Goal: Information Seeking & Learning: Check status

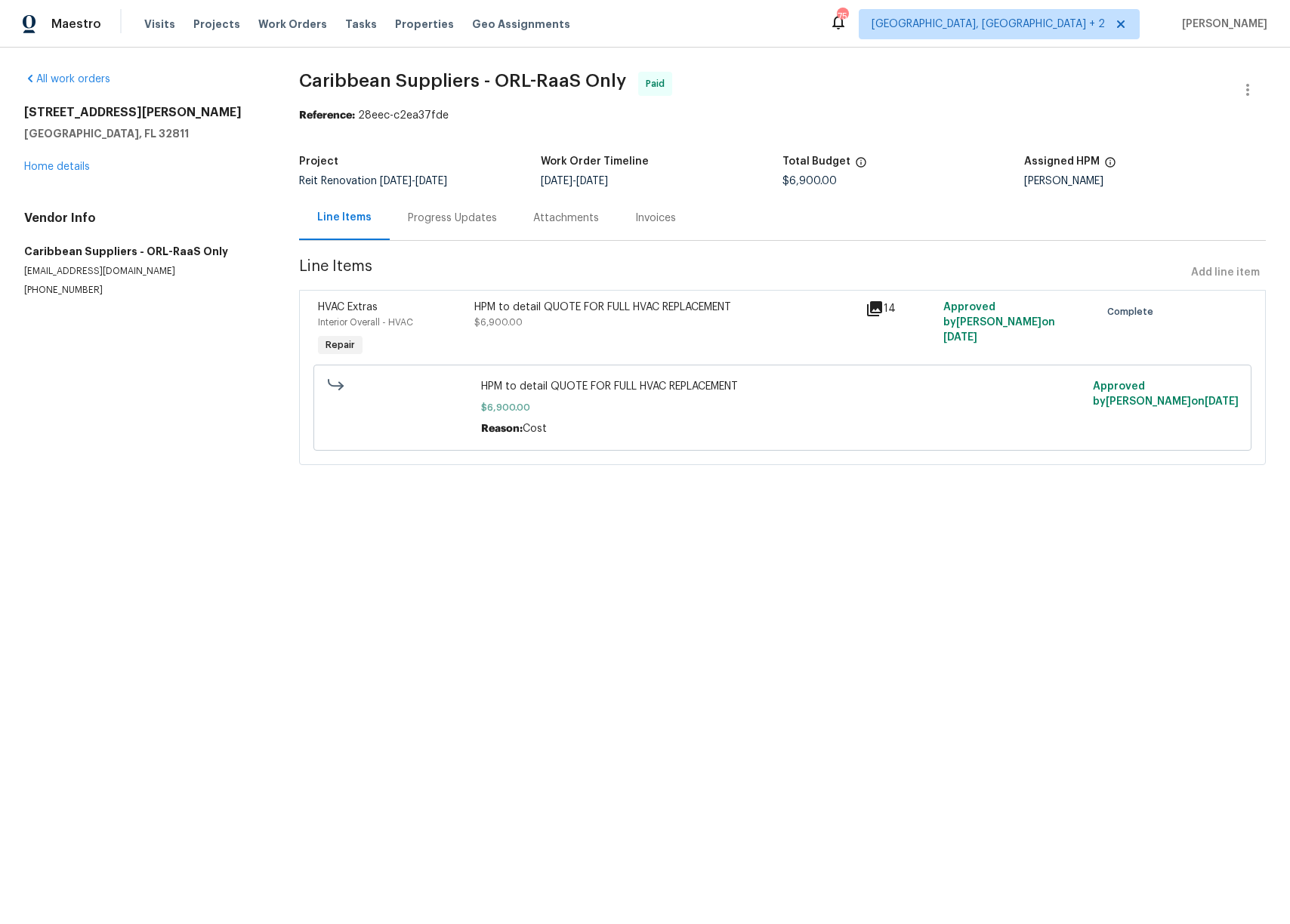
click at [640, 205] on div "Invoices" at bounding box center [656, 217] width 77 height 44
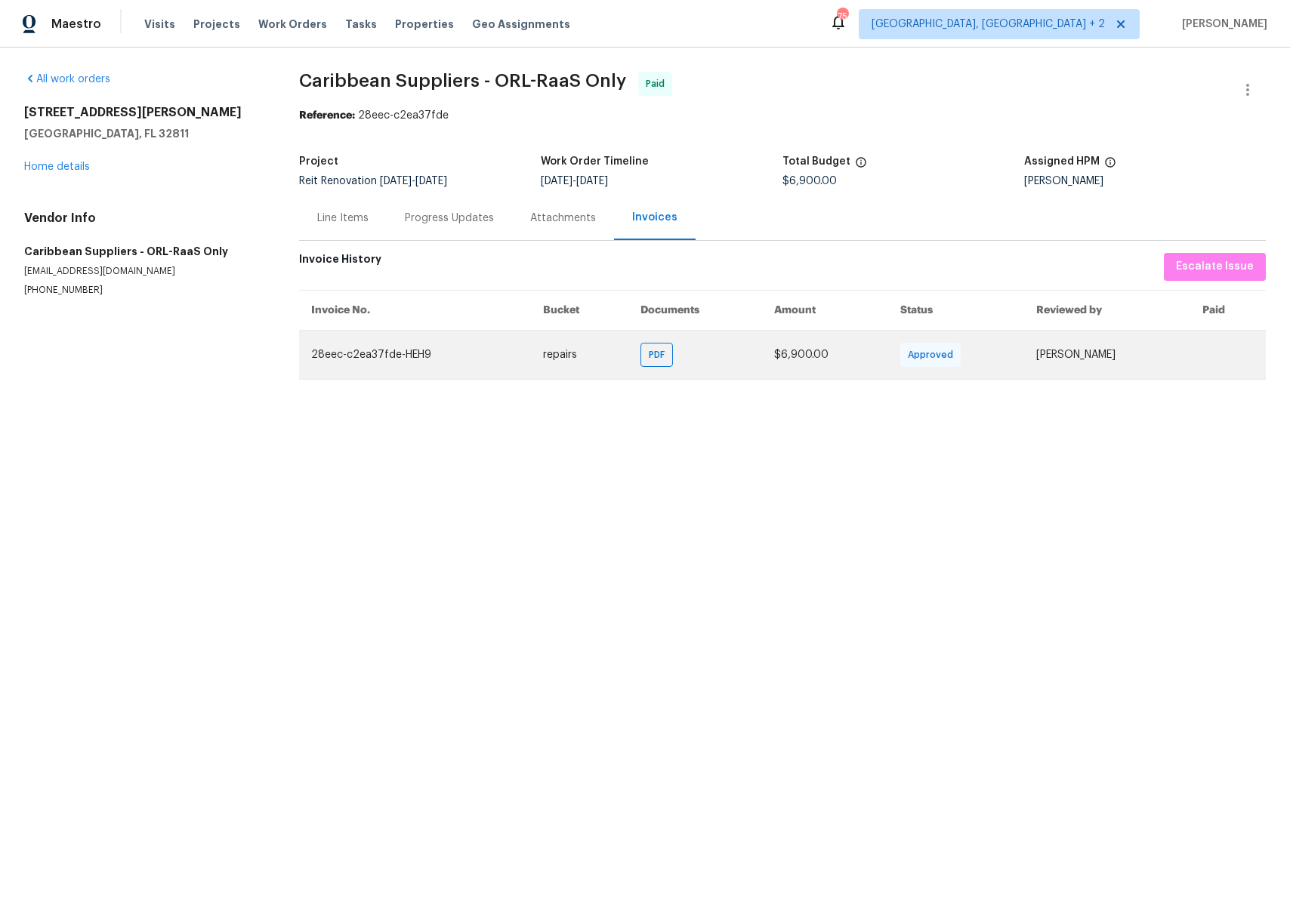
click at [908, 355] on span "Approved" at bounding box center [934, 354] width 52 height 15
click at [1028, 355] on td "Vidya Saraswathi Giri" at bounding box center [1107, 353] width 166 height 49
click at [1028, 354] on td "Vidya Saraswathi Giri" at bounding box center [1107, 353] width 166 height 49
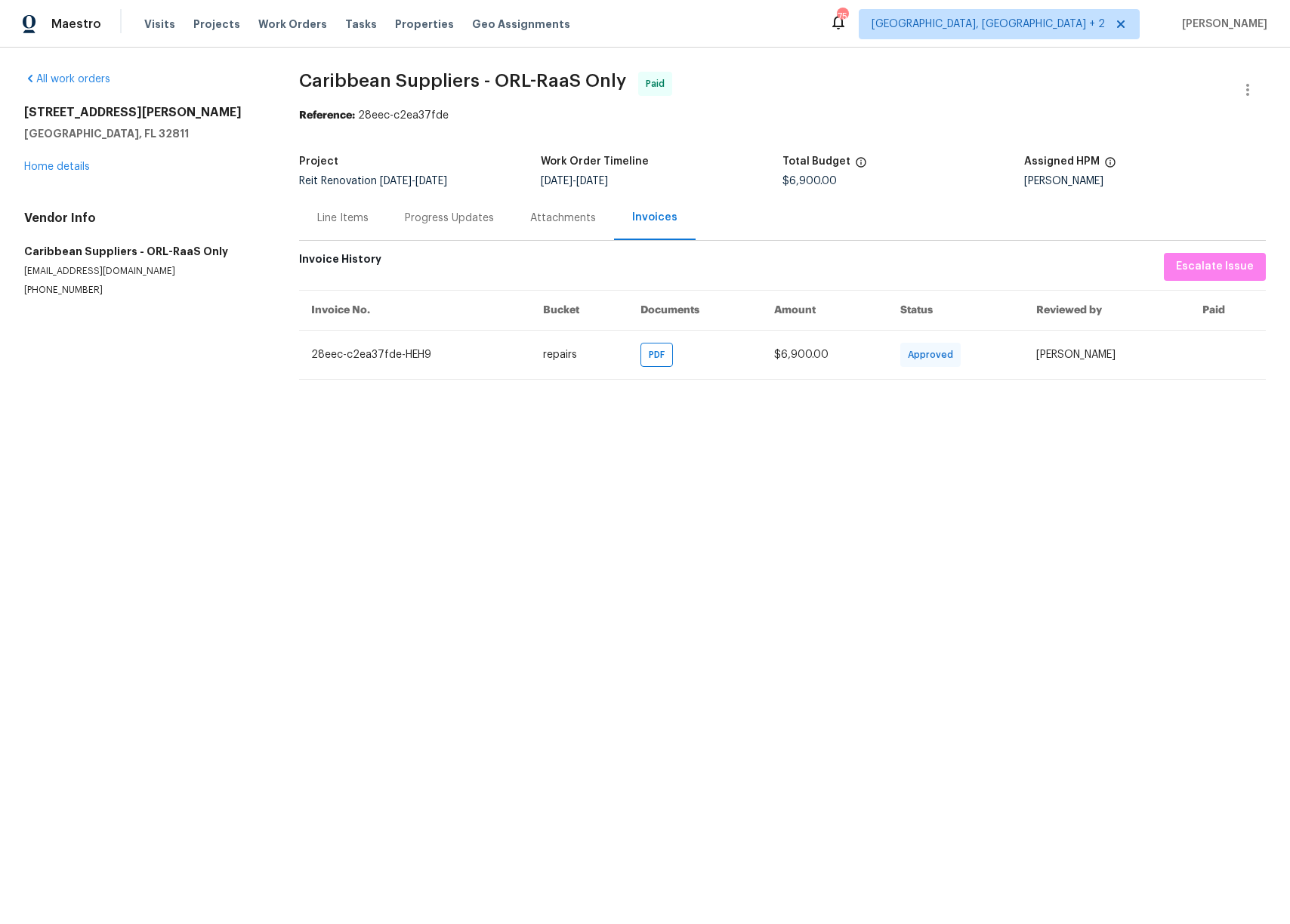
click at [1019, 404] on html "Maestro Visits Projects Work Orders Tasks Properties Geo Assignments 75 Miami, …" at bounding box center [645, 202] width 1290 height 404
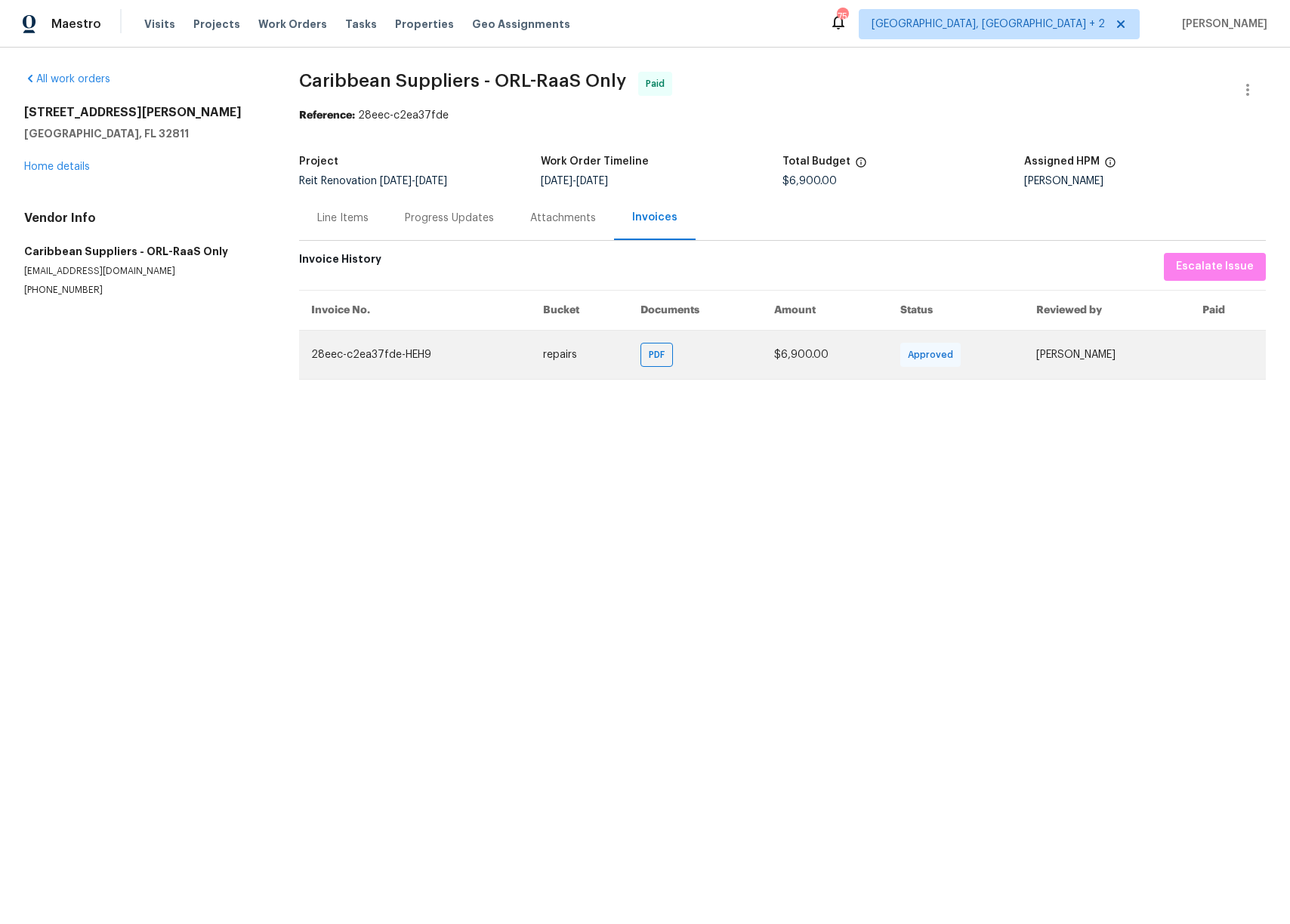
click at [371, 364] on td "28eec-c2ea37fde-HEH9" at bounding box center [415, 353] width 232 height 49
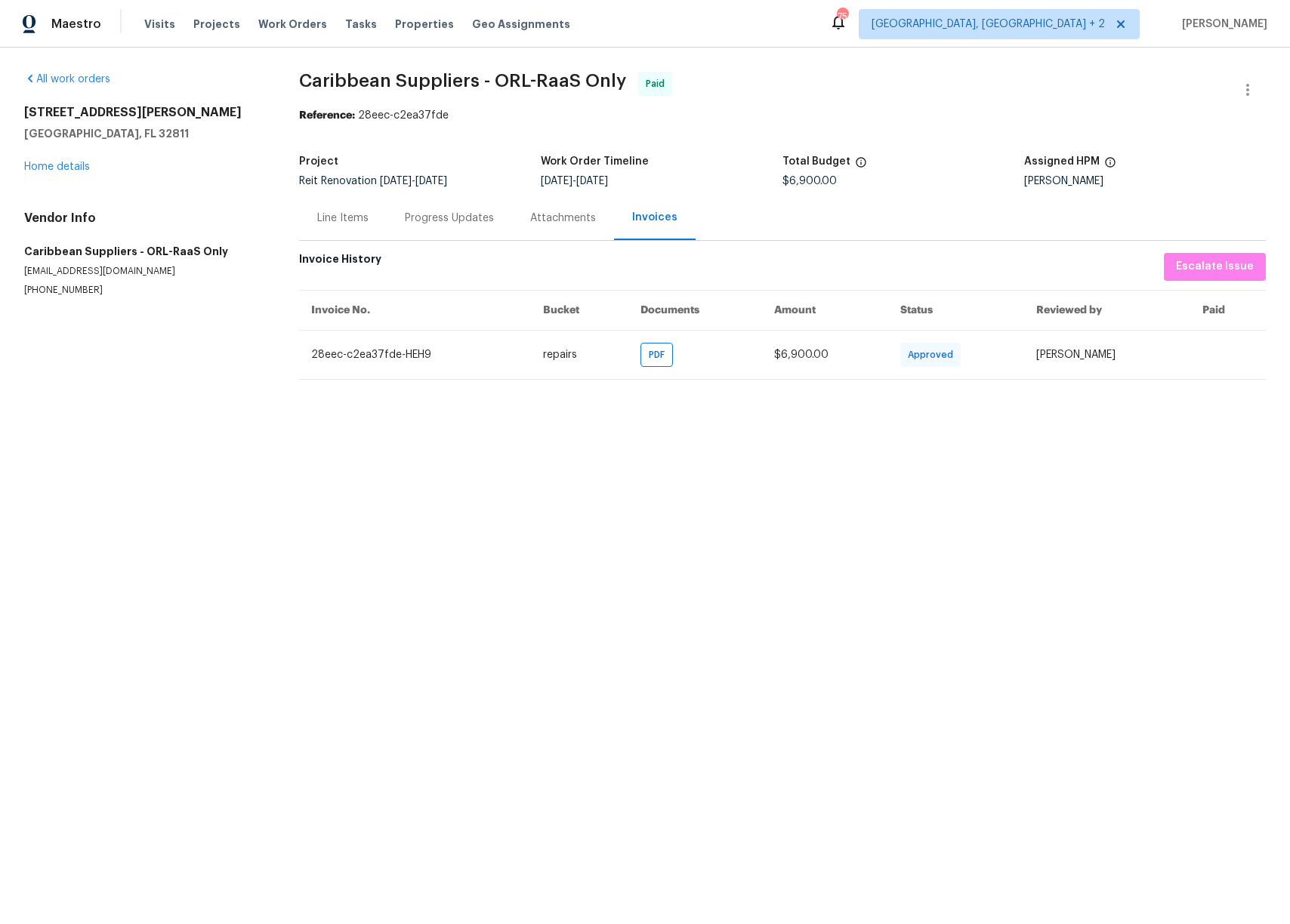
click at [424, 404] on html "Maestro Visits Projects Work Orders Tasks Properties Geo Assignments 75 Miami, …" at bounding box center [645, 202] width 1290 height 404
click at [757, 404] on html "Maestro Visits Projects Work Orders Tasks Properties Geo Assignments 75 Miami, …" at bounding box center [645, 202] width 1290 height 404
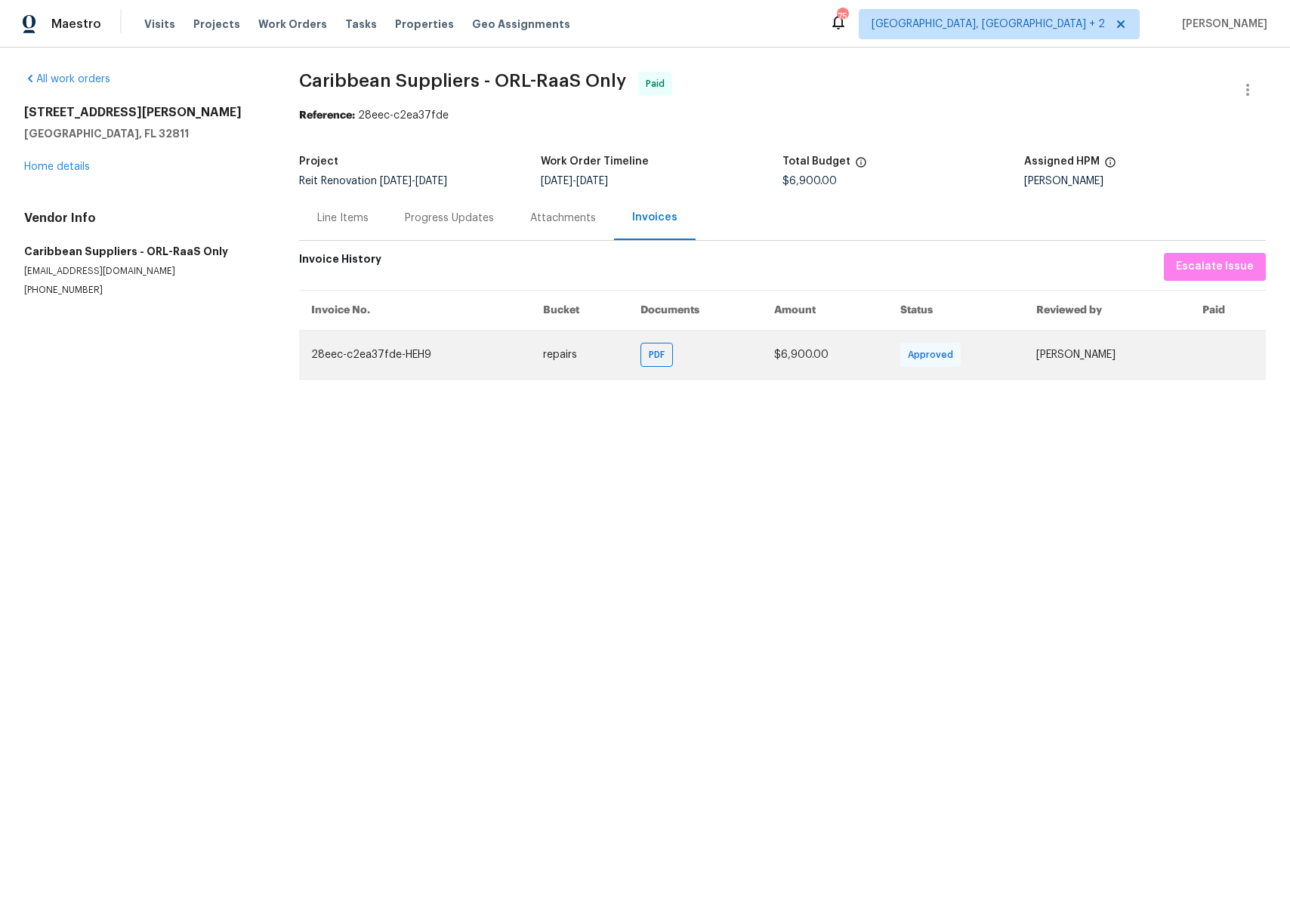
click at [908, 358] on span "Approved" at bounding box center [934, 354] width 52 height 15
click at [784, 367] on td "$6,900.00" at bounding box center [824, 353] width 126 height 49
click at [530, 350] on td "repairs" at bounding box center [579, 353] width 98 height 49
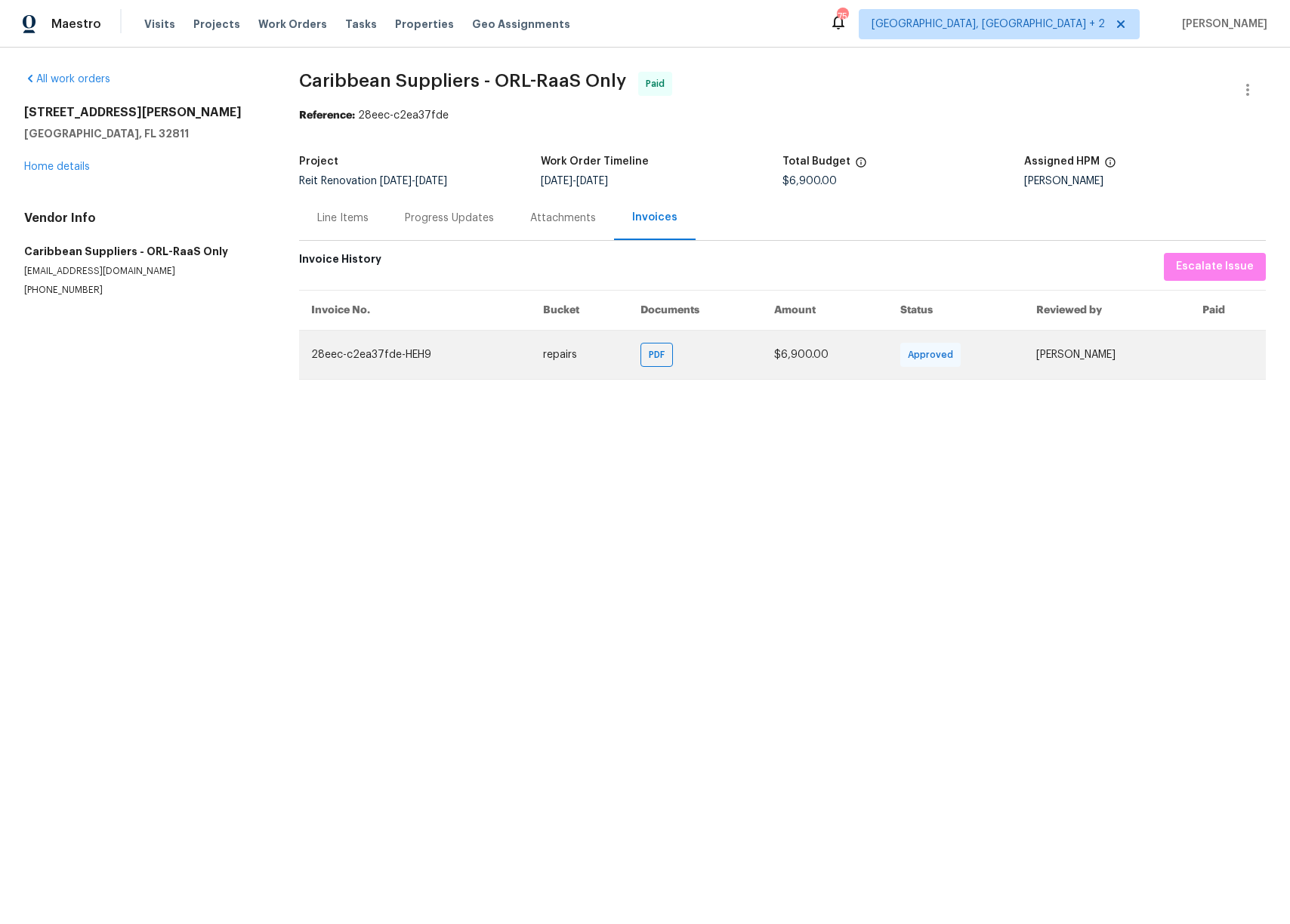
click at [426, 362] on td "28eec-c2ea37fde-HEH9" at bounding box center [415, 353] width 232 height 49
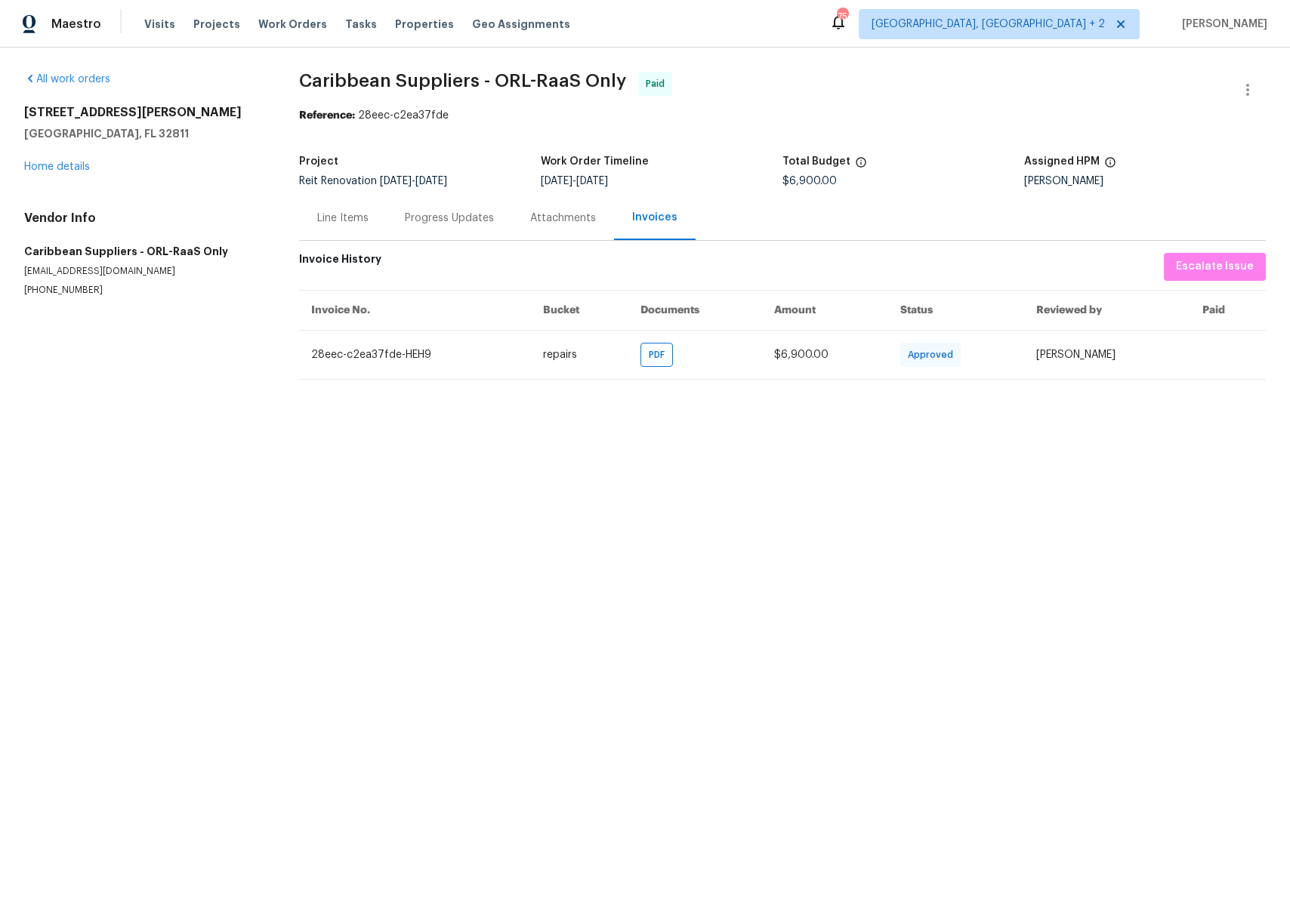
click at [453, 404] on html "Maestro Visits Projects Work Orders Tasks Properties Geo Assignments 75 Miami, …" at bounding box center [645, 202] width 1290 height 404
click at [1236, 75] on button "button" at bounding box center [1247, 89] width 36 height 36
click at [1177, 142] on li "View In Trade Partner Portal" at bounding box center [1198, 140] width 163 height 25
click at [782, 609] on div at bounding box center [645, 462] width 1290 height 924
click at [1246, 86] on icon "button" at bounding box center [1247, 89] width 3 height 12
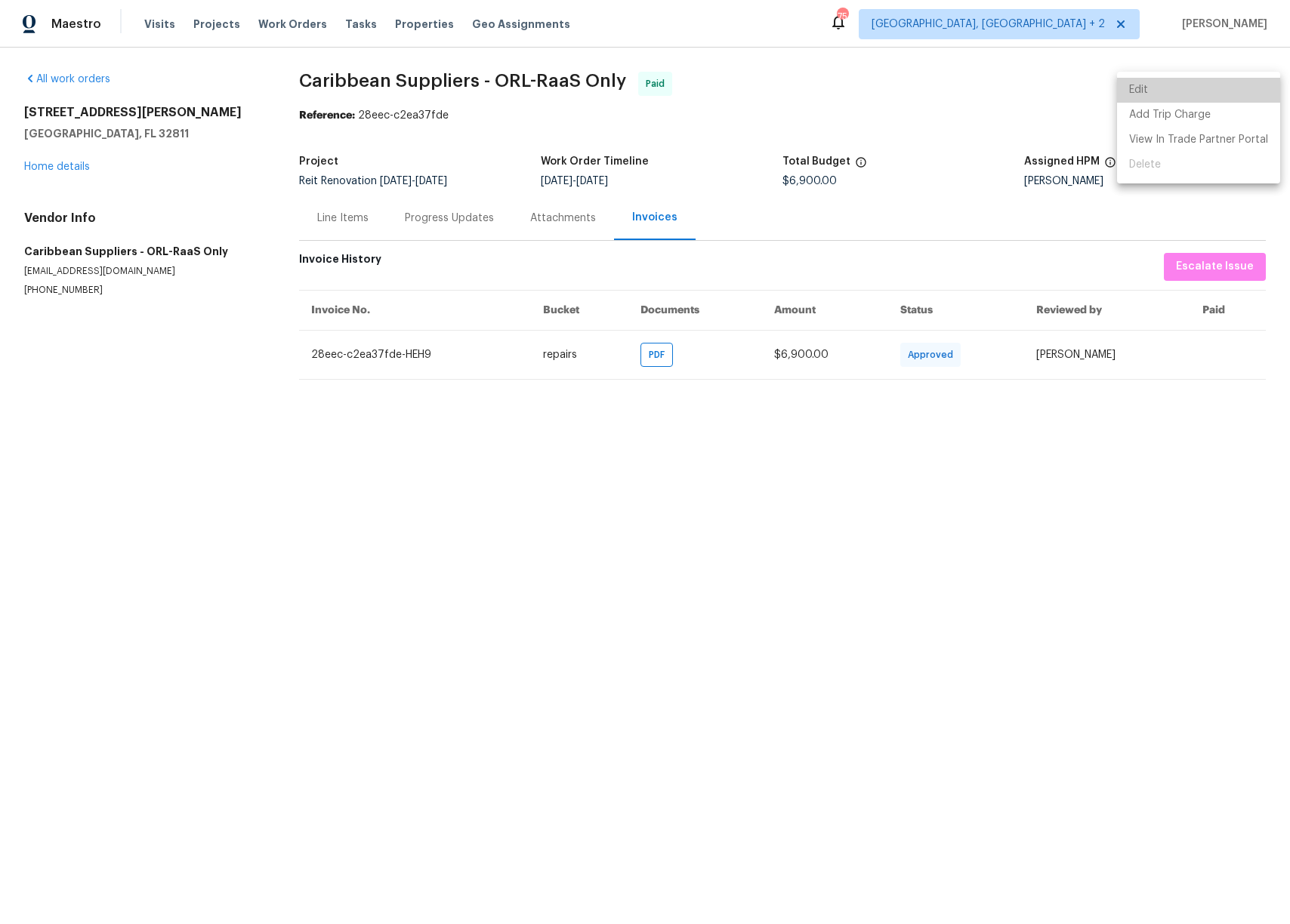
click at [1218, 90] on li "Edit" at bounding box center [1198, 89] width 163 height 25
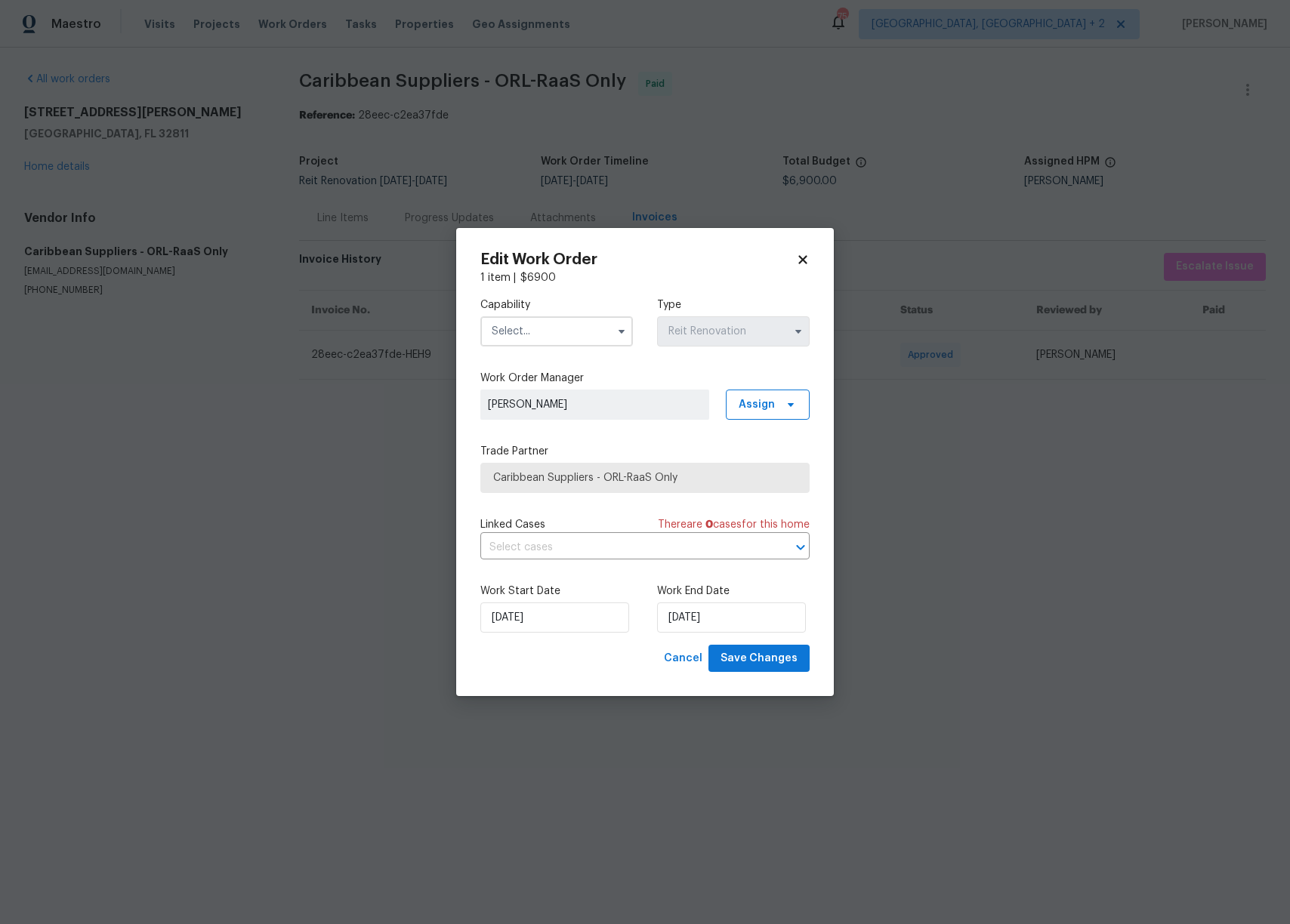
click at [805, 260] on icon at bounding box center [802, 260] width 14 height 14
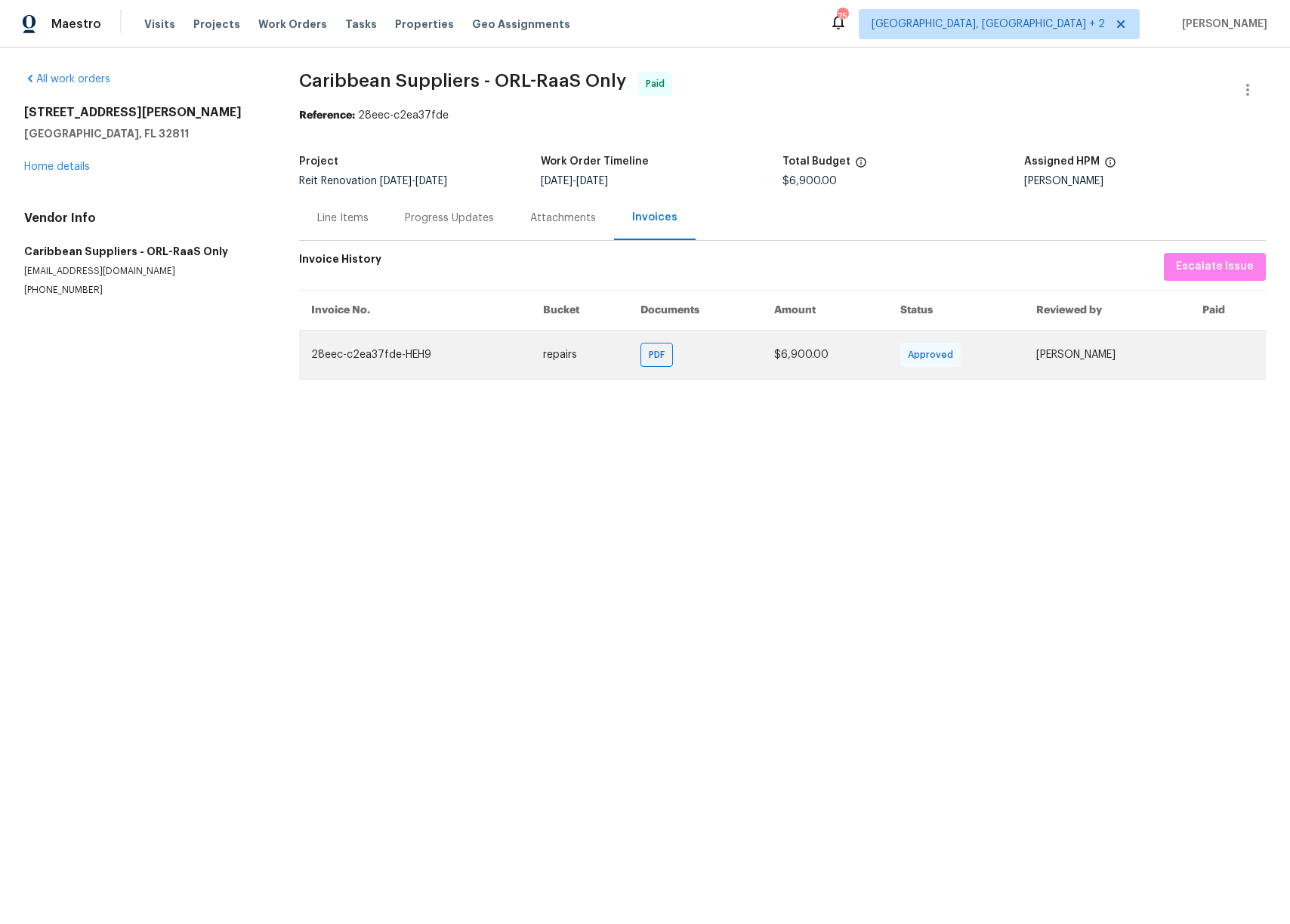
click at [1239, 355] on td at bounding box center [1227, 353] width 76 height 49
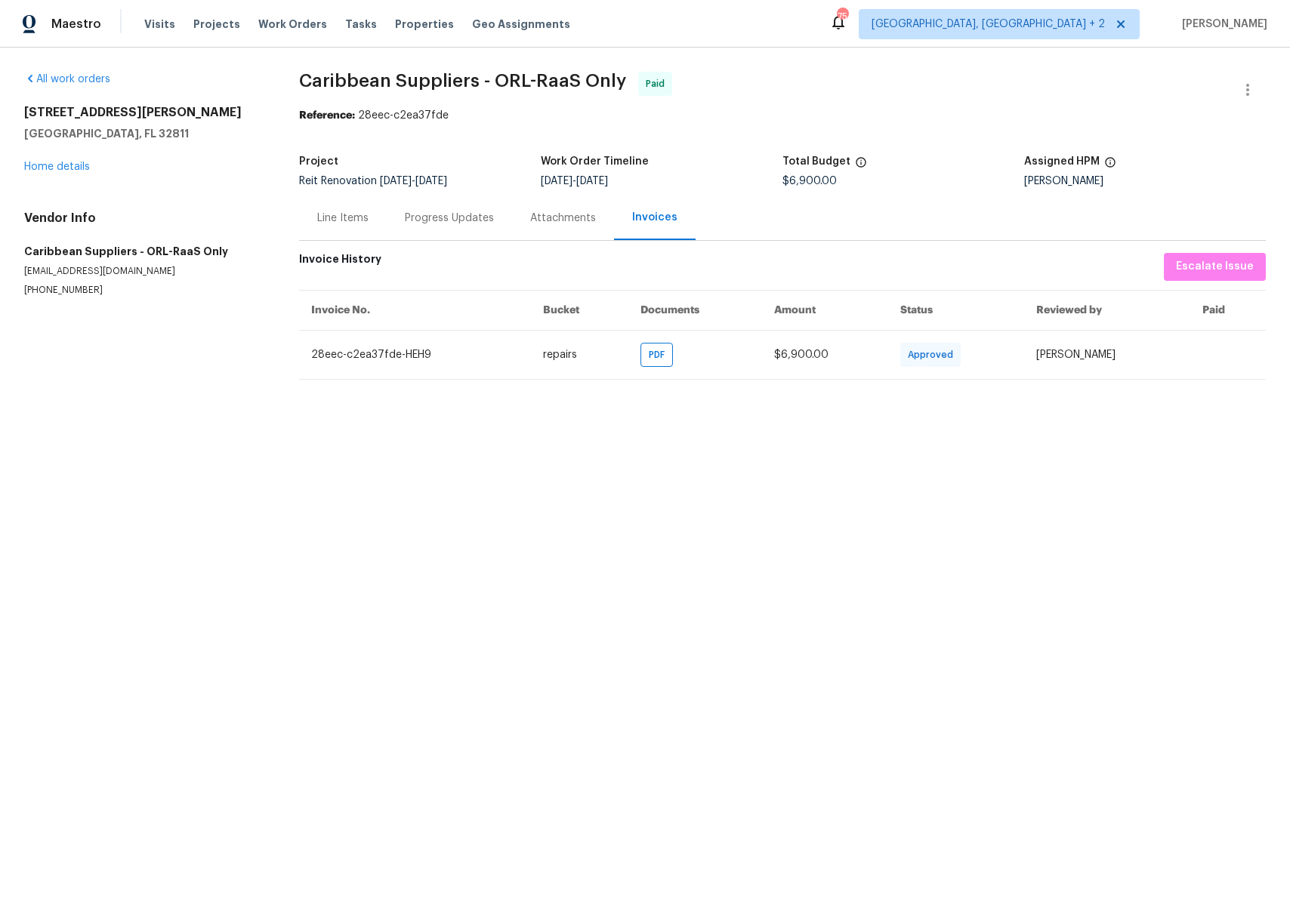
click at [608, 256] on div "Invoice History Escalate Issue" at bounding box center [783, 267] width 967 height 28
click at [546, 226] on div "Attachments" at bounding box center [563, 217] width 102 height 44
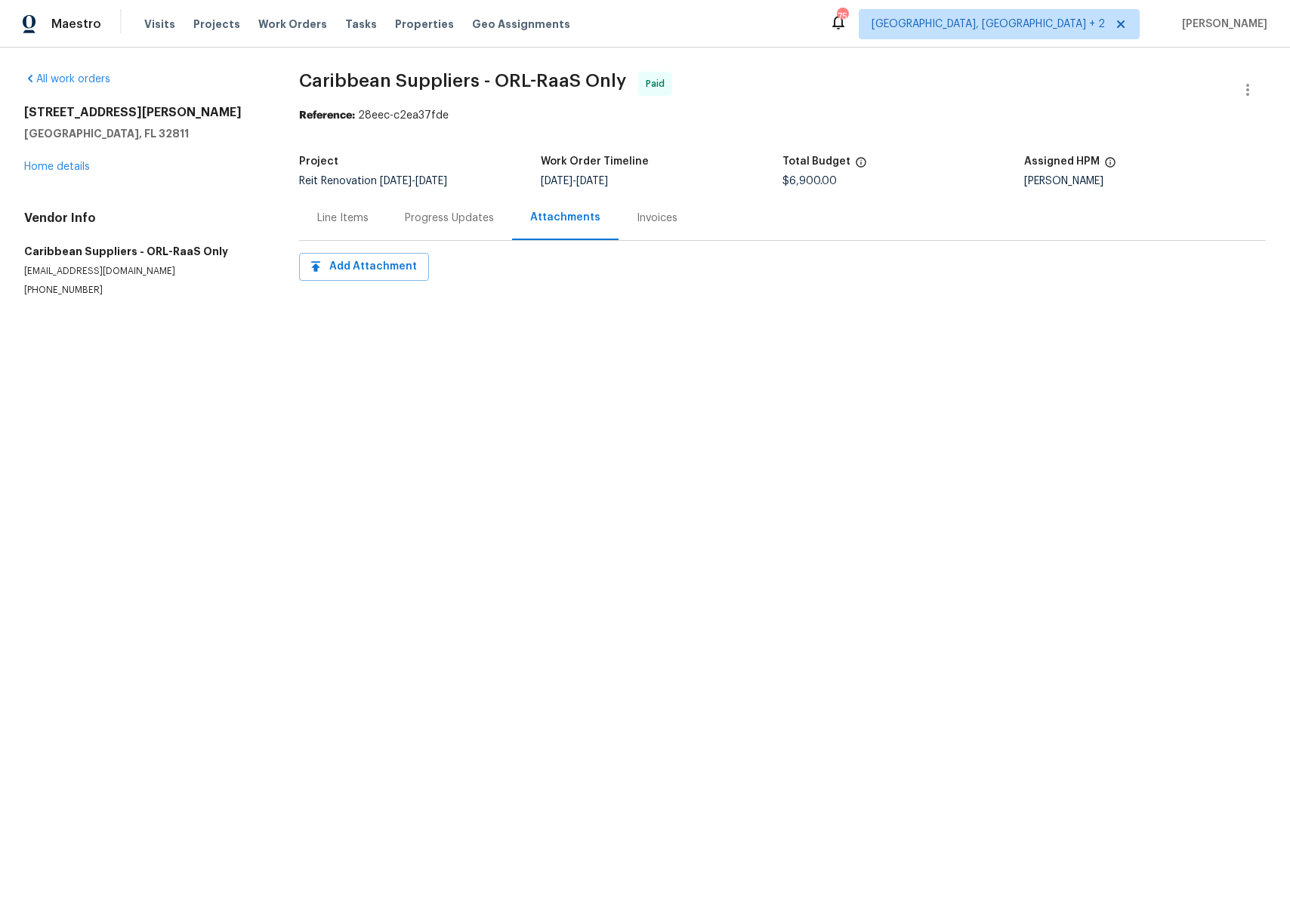
click at [459, 230] on div "Progress Updates" at bounding box center [449, 217] width 125 height 44
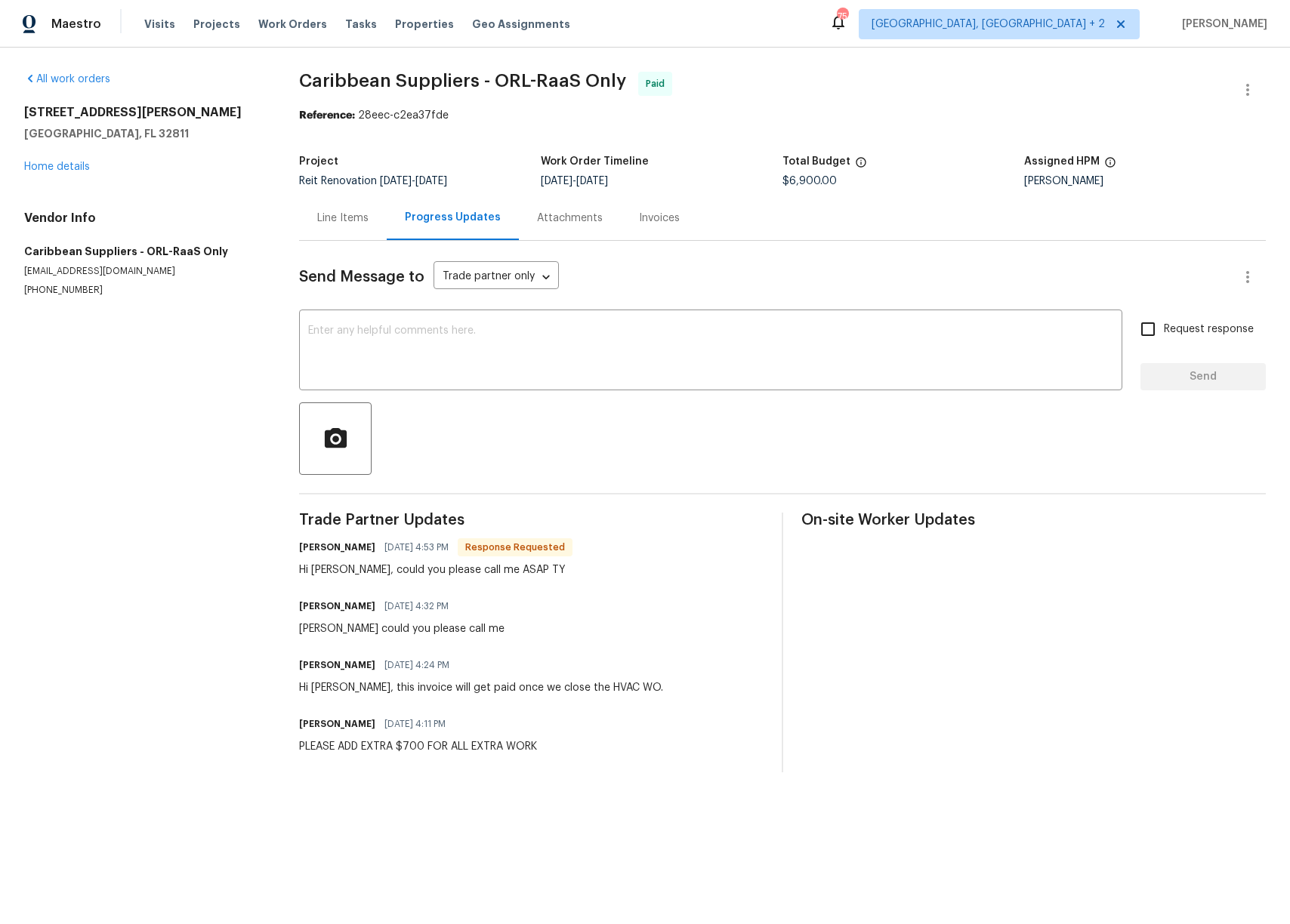
click at [337, 231] on div "Line Items" at bounding box center [343, 217] width 87 height 44
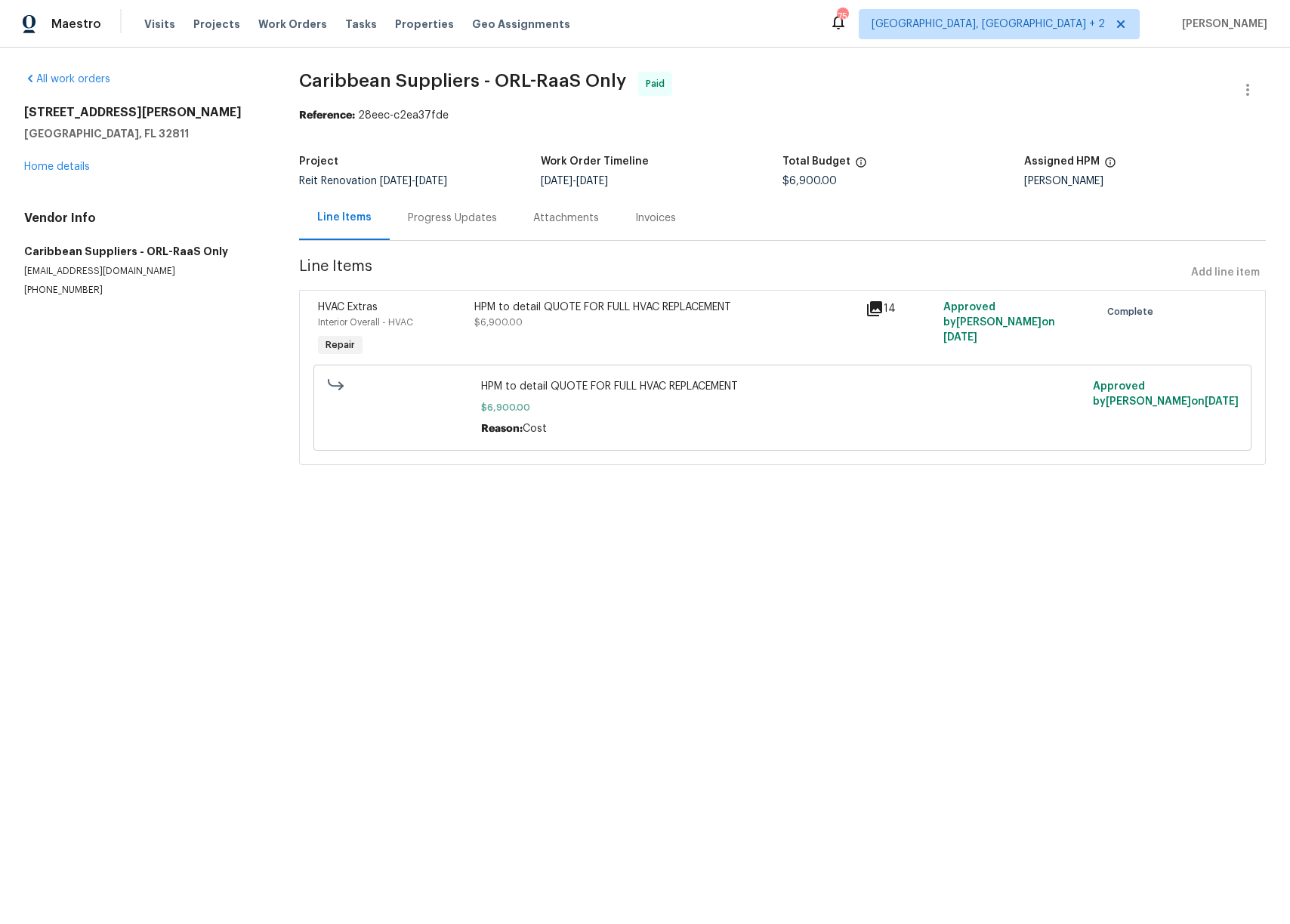
click at [506, 391] on span "HPM to detail QUOTE FOR FULL HVAC REPLACEMENT" at bounding box center [782, 387] width 603 height 15
click at [635, 224] on div "Invoices" at bounding box center [656, 218] width 41 height 15
click at [571, 225] on div "Attachments" at bounding box center [565, 218] width 65 height 15
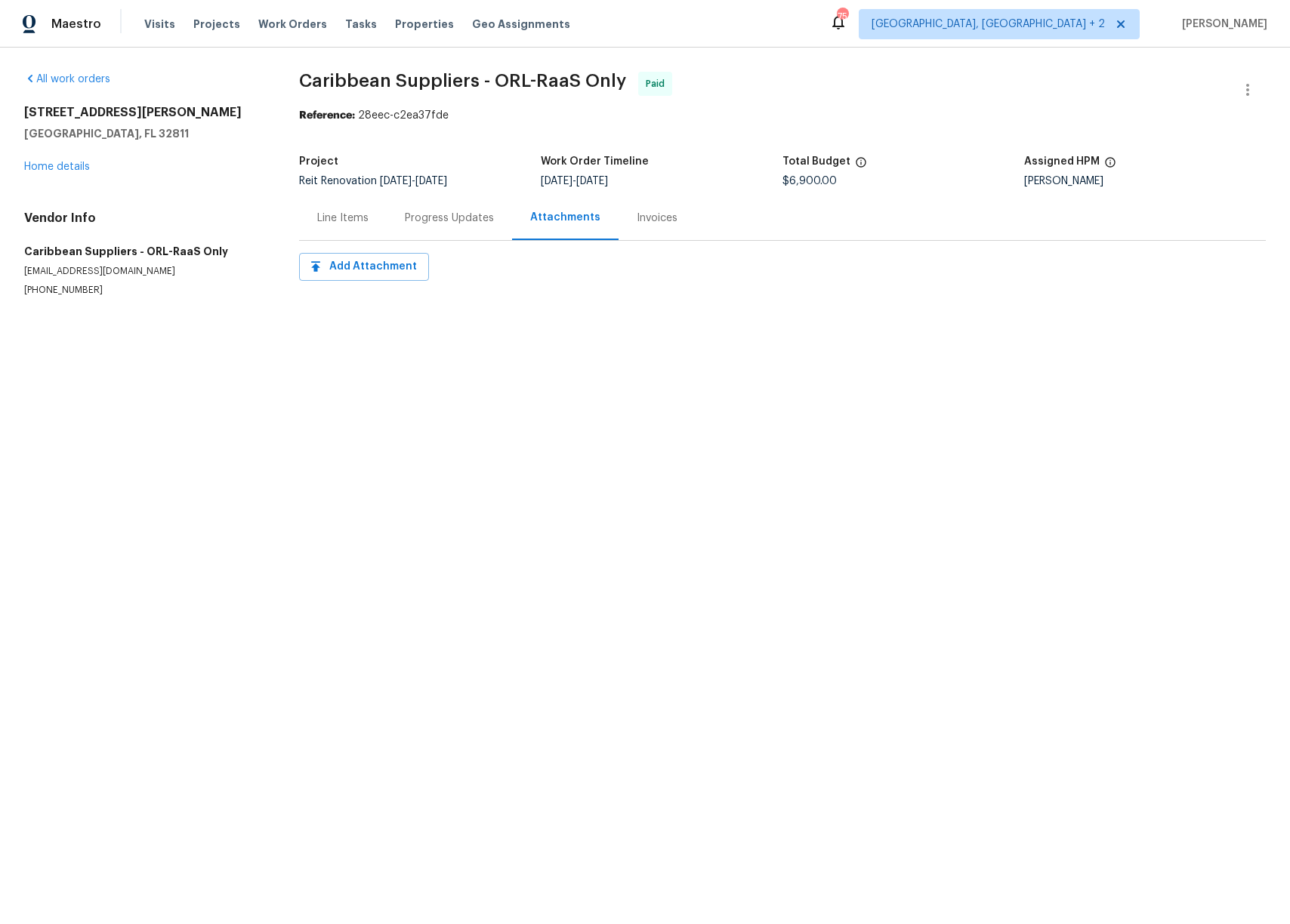
click at [463, 230] on div "Progress Updates" at bounding box center [449, 217] width 125 height 44
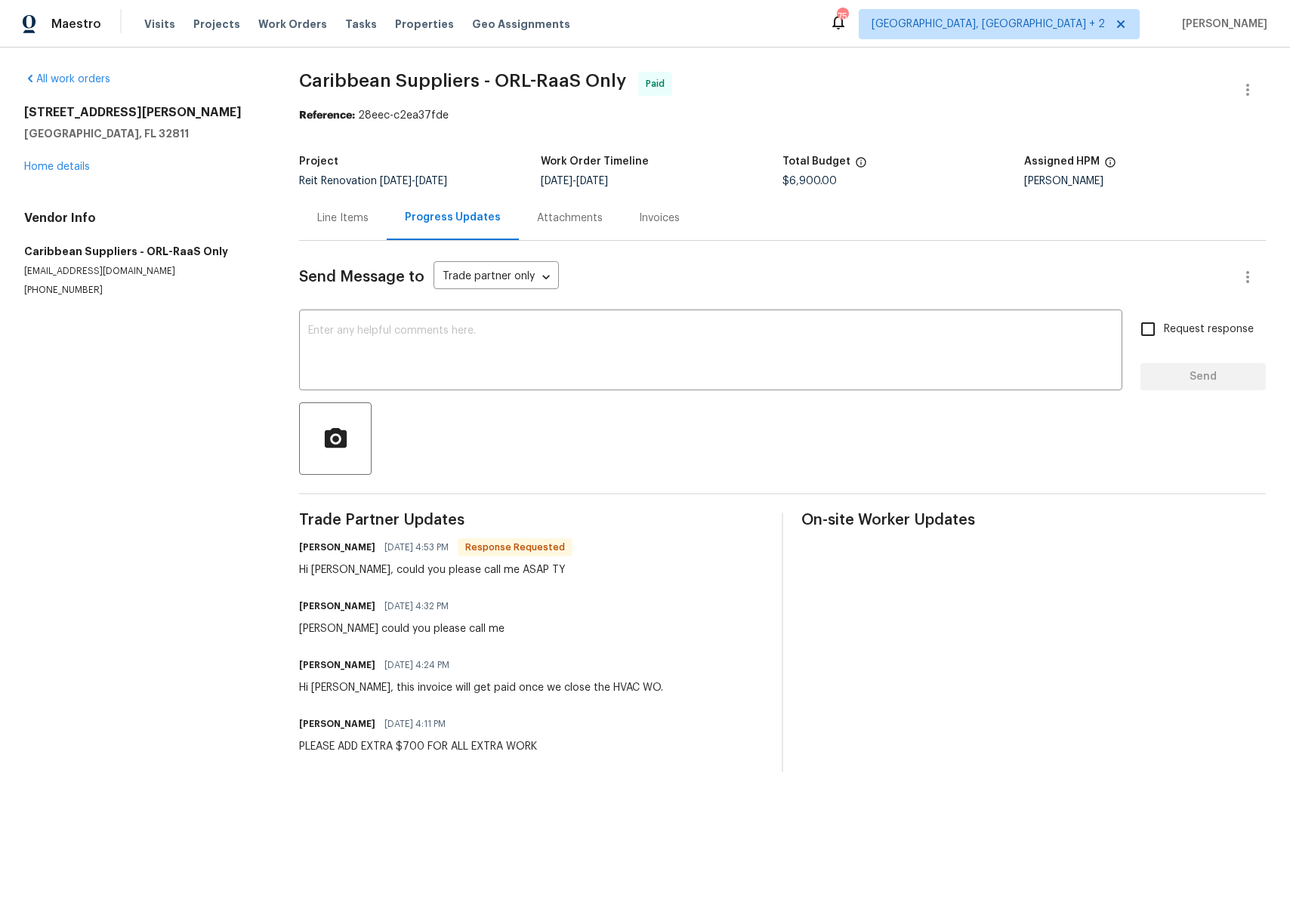
click at [665, 225] on div "Invoices" at bounding box center [659, 218] width 41 height 15
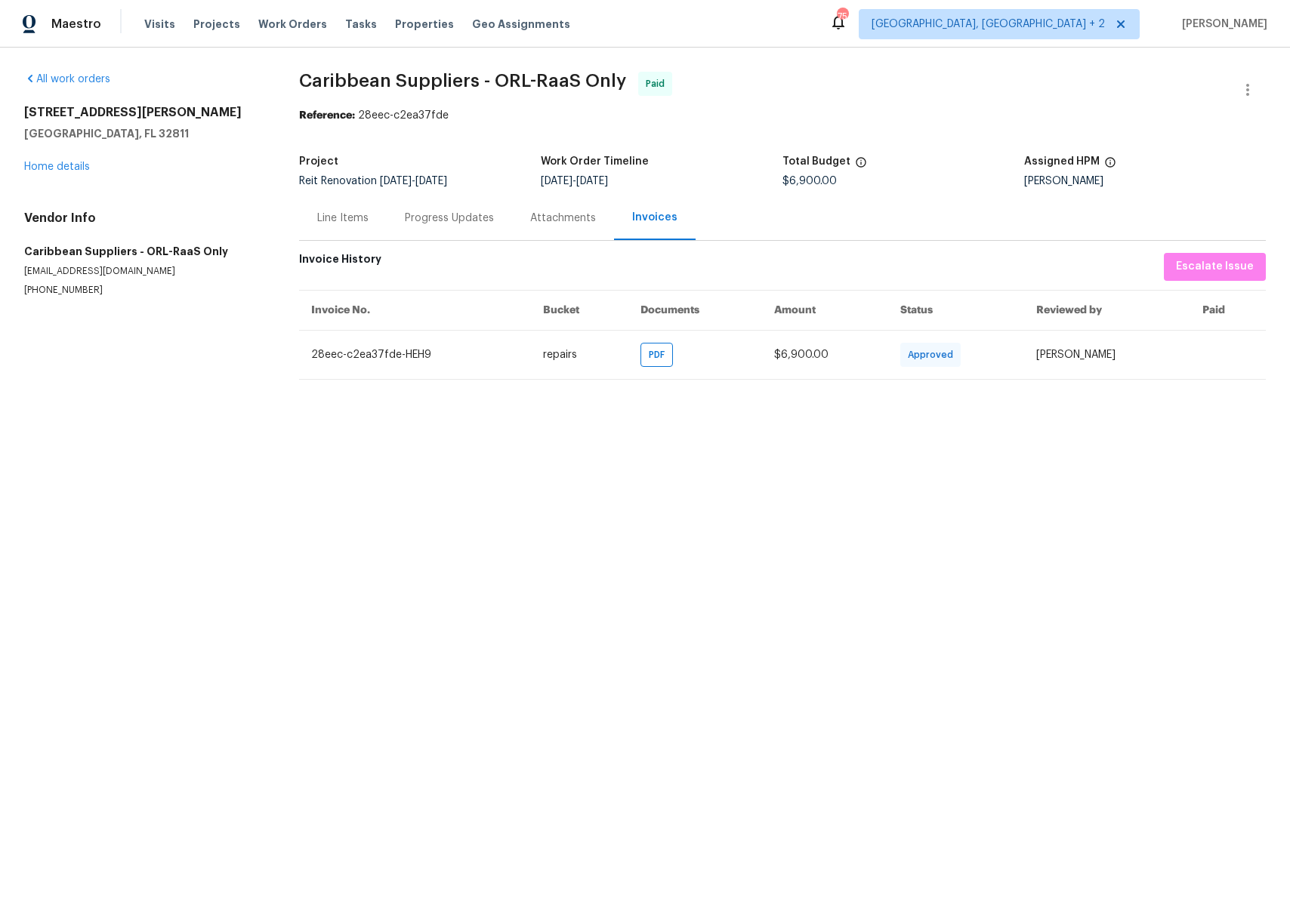
click at [356, 225] on div "Line Items" at bounding box center [343, 217] width 87 height 44
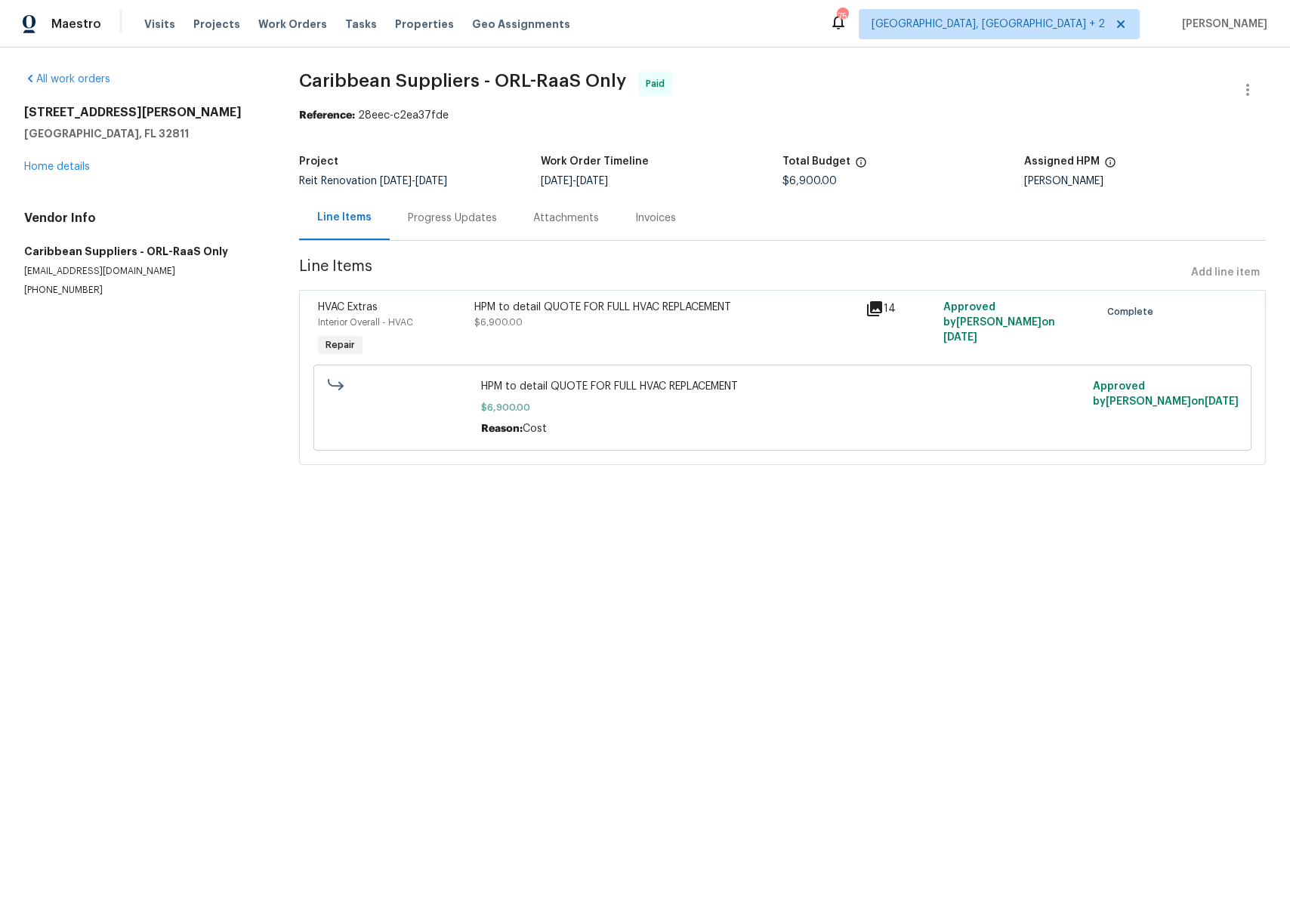
click at [464, 225] on div "Progress Updates" at bounding box center [452, 218] width 89 height 15
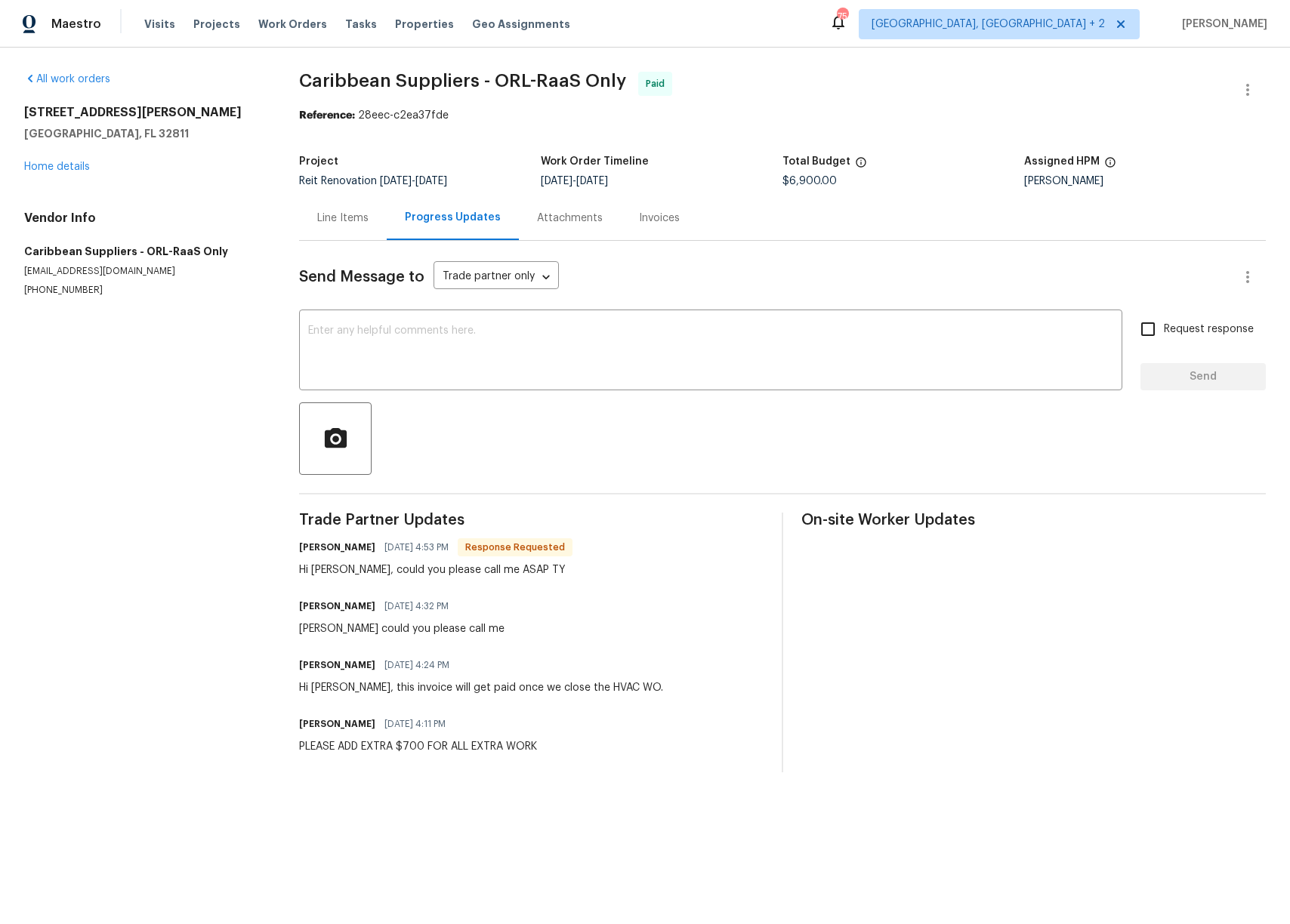
click at [573, 219] on div "Attachments" at bounding box center [569, 218] width 65 height 15
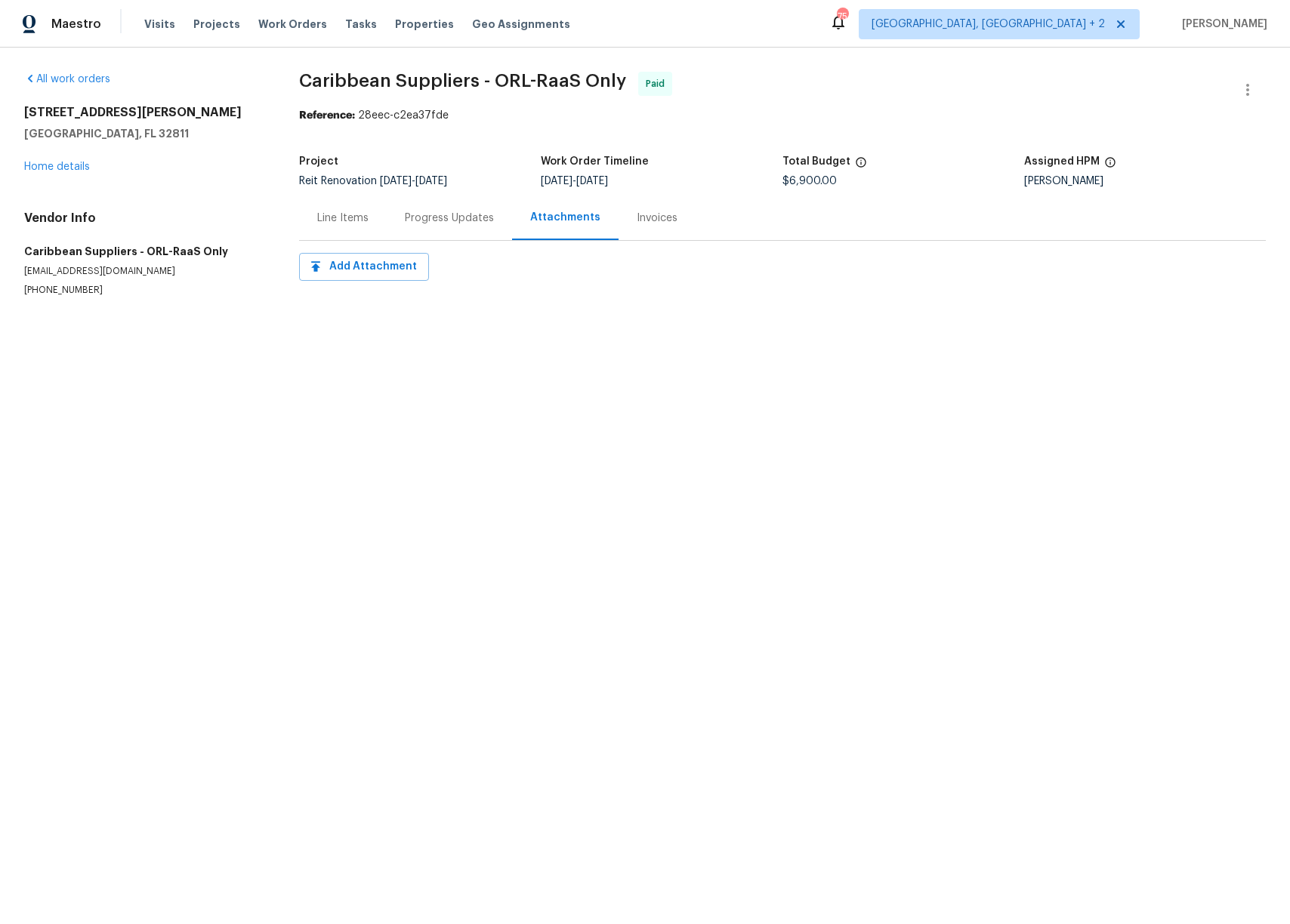
click at [641, 223] on div "Invoices" at bounding box center [657, 218] width 41 height 15
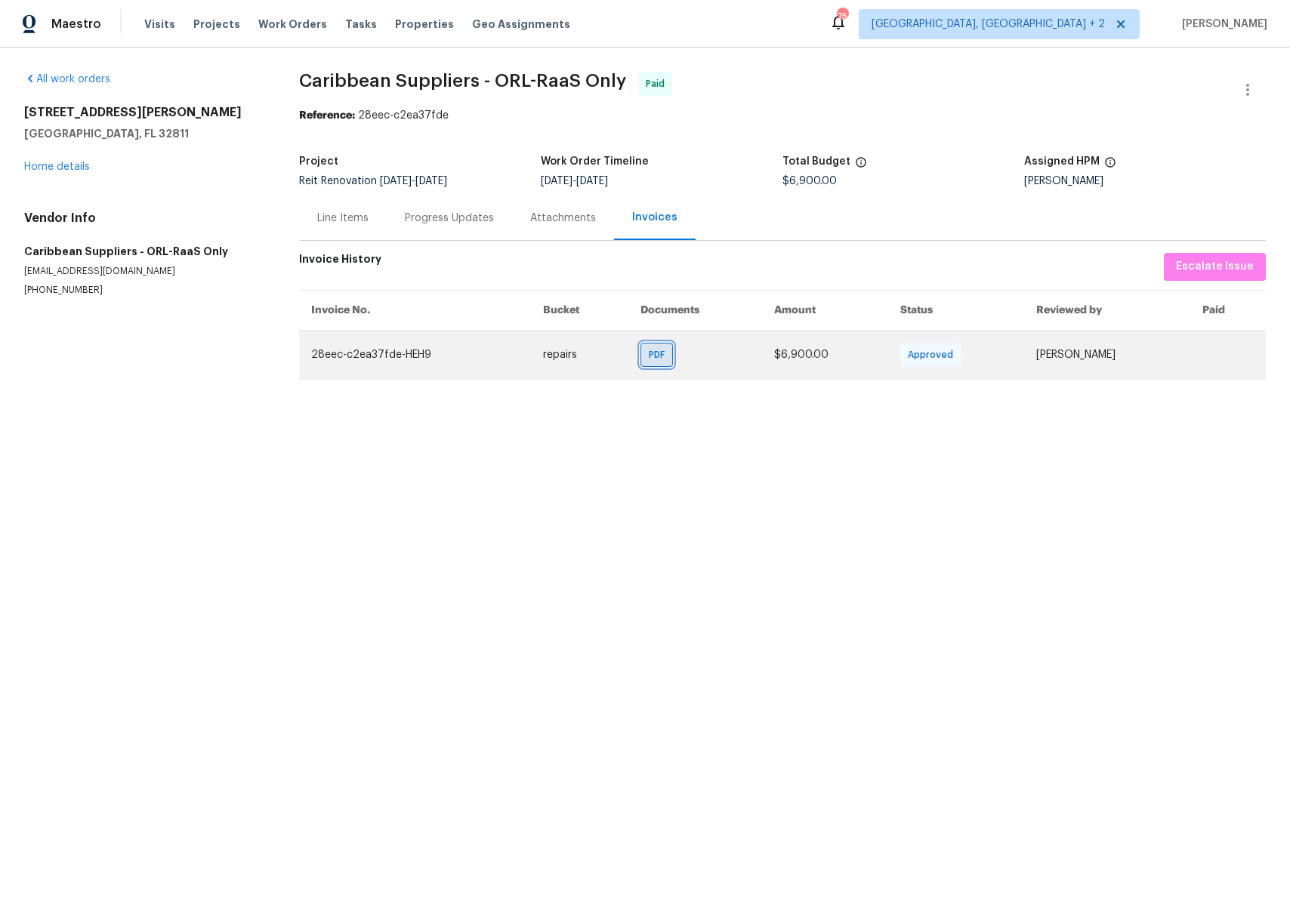
click at [648, 360] on span "PDF" at bounding box center [659, 354] width 22 height 15
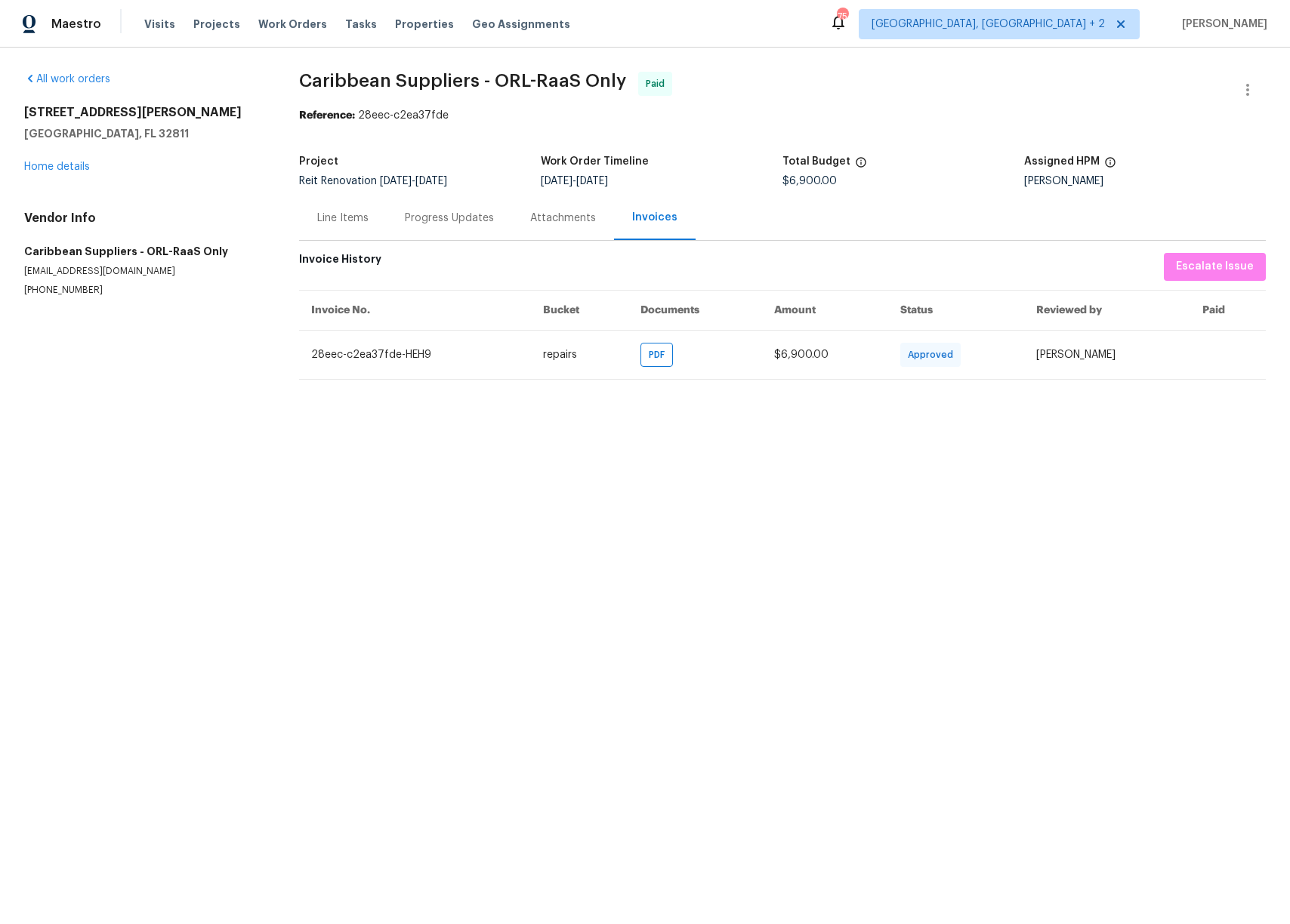
click at [65, 112] on h2 "4827 Elese St" at bounding box center [143, 112] width 238 height 15
click at [59, 166] on link "Home details" at bounding box center [56, 166] width 65 height 10
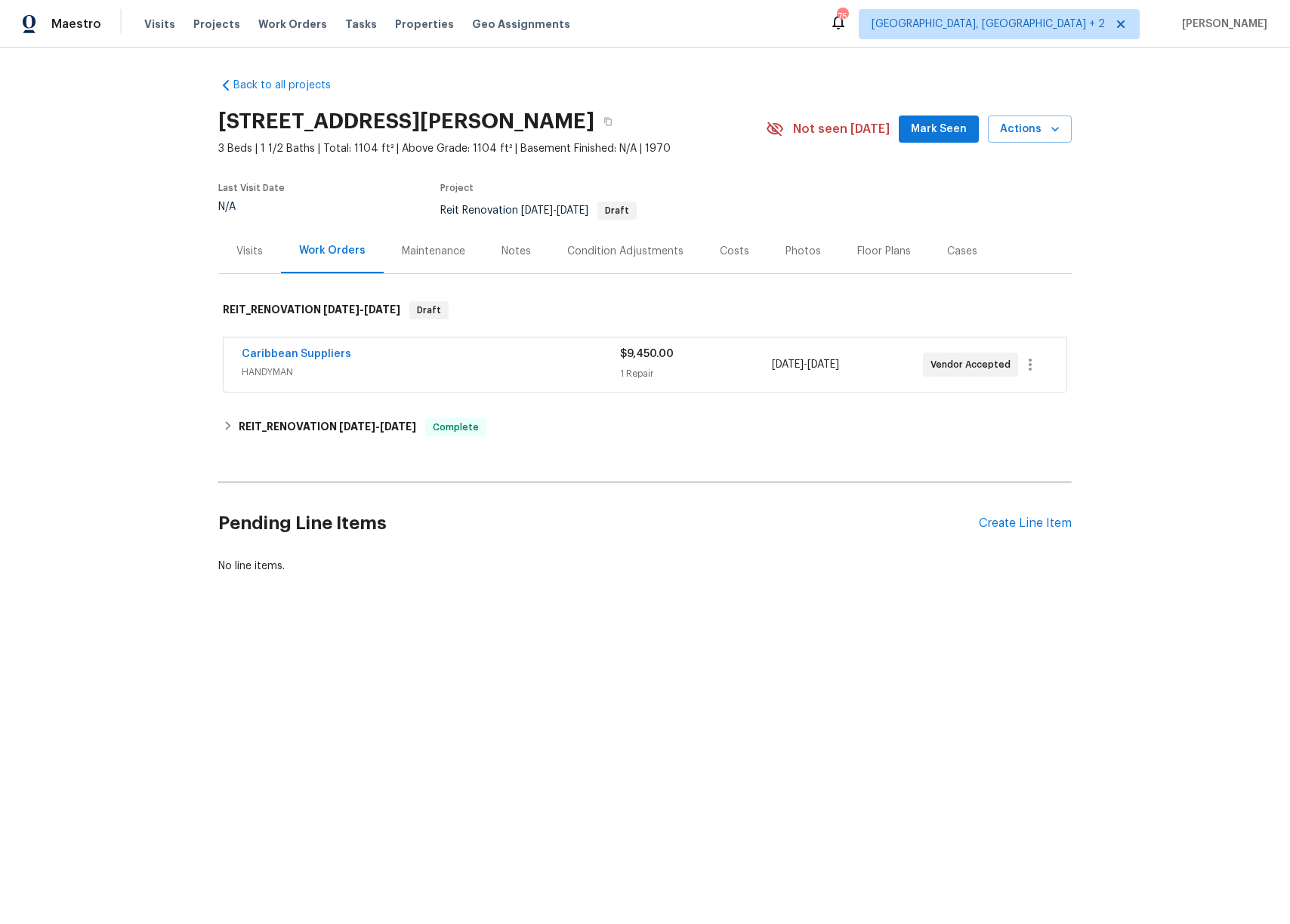
click at [163, 292] on div "Back to all projects [STREET_ADDRESS][PERSON_NAME] 3 Beds | 1 1/2 Baths | Total…" at bounding box center [645, 362] width 1290 height 629
click at [245, 249] on div "Visits" at bounding box center [250, 251] width 27 height 15
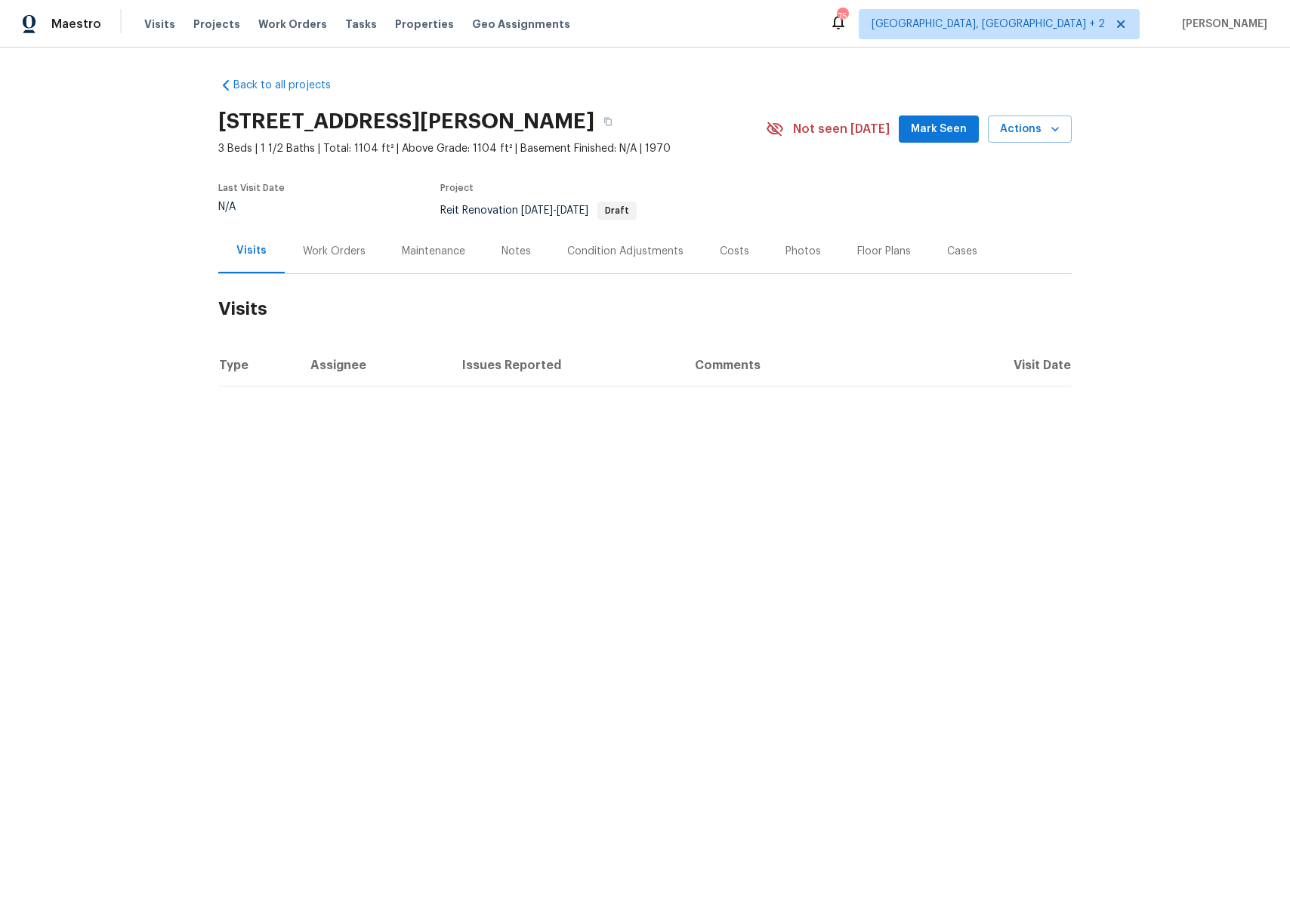
click at [307, 259] on div "Work Orders" at bounding box center [333, 250] width 99 height 44
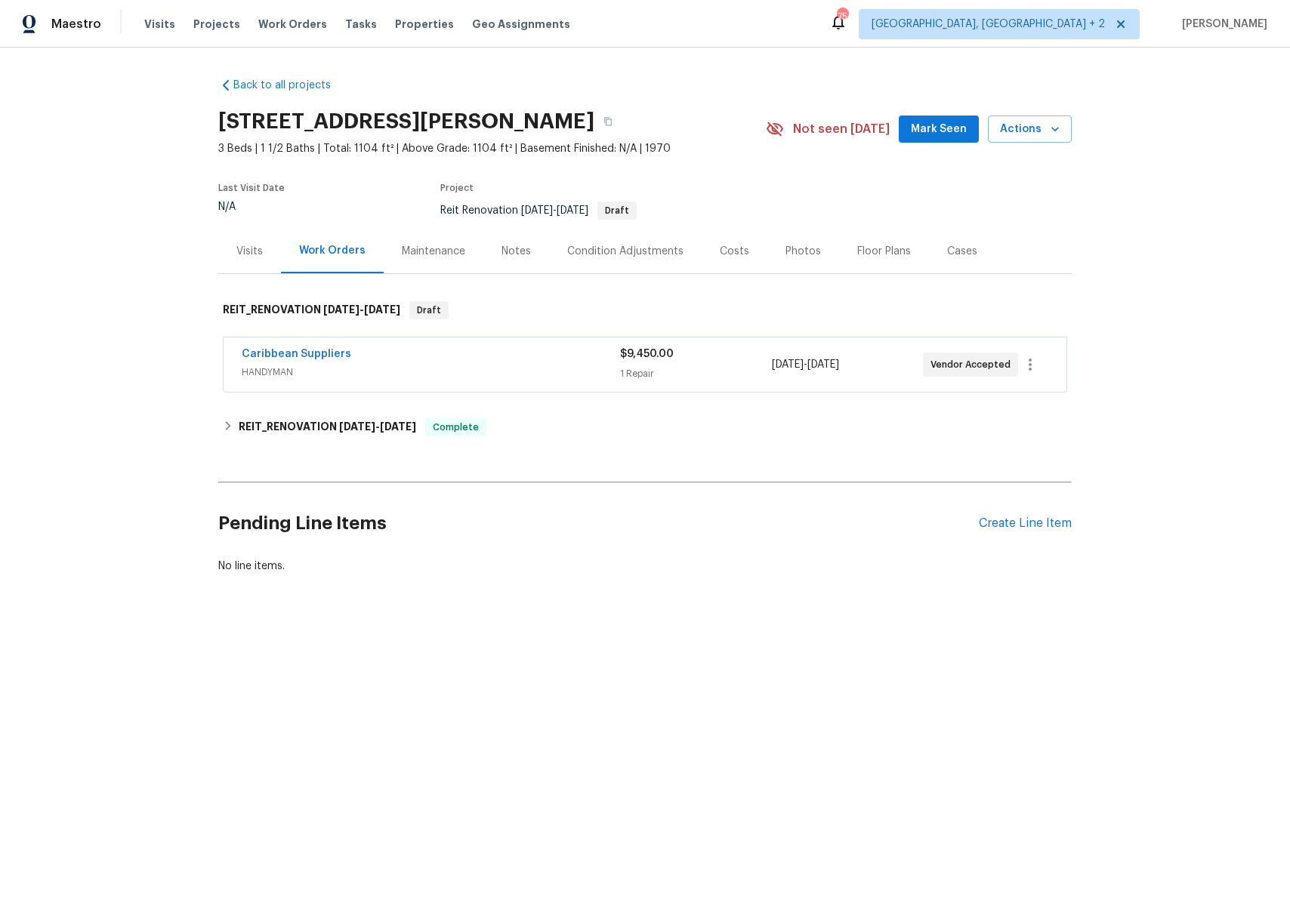
click at [200, 421] on div "Back to all projects [STREET_ADDRESS][PERSON_NAME] 3 Beds | 1 1/2 Baths | Total…" at bounding box center [645, 362] width 1290 height 629
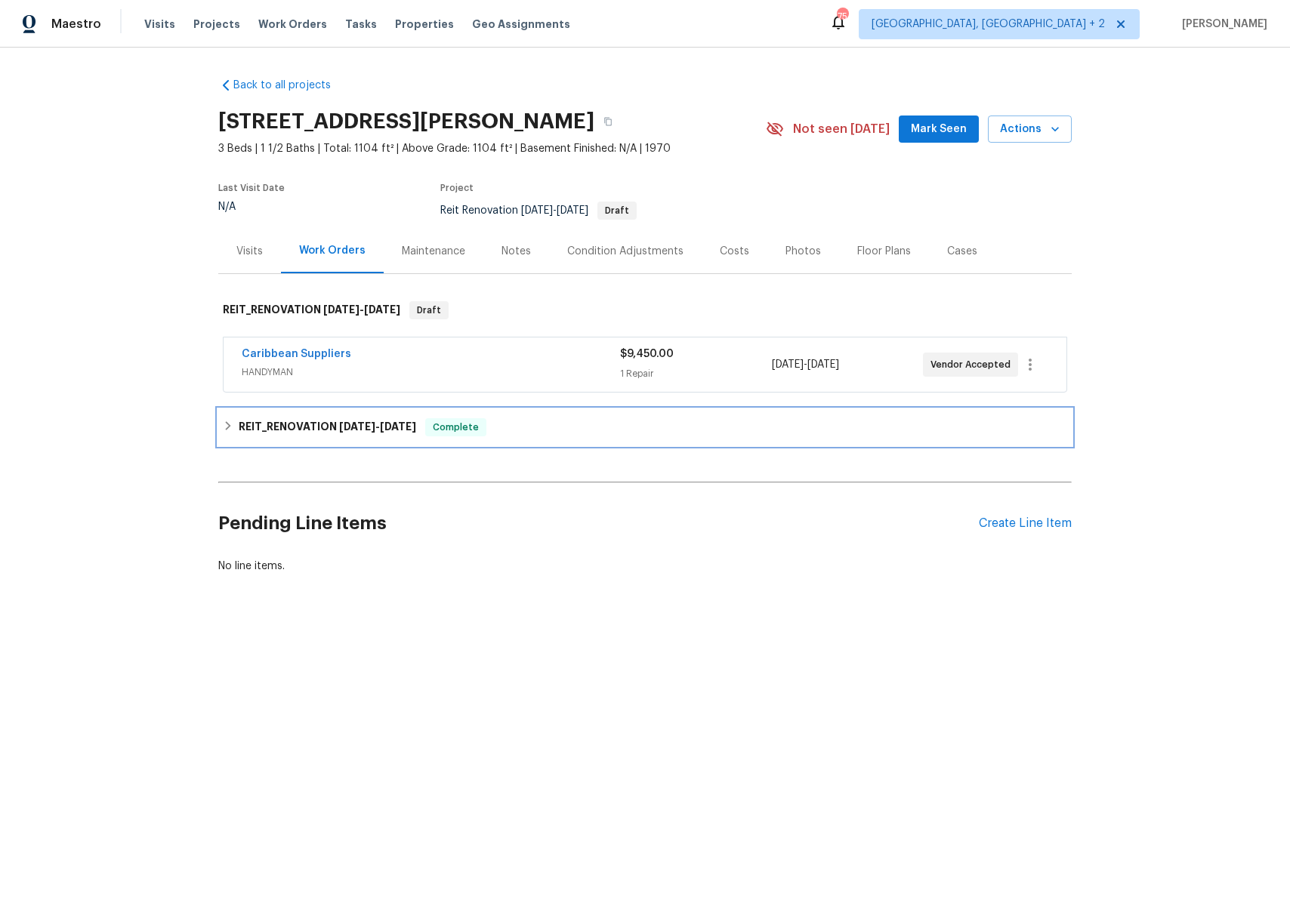
click at [223, 424] on icon at bounding box center [227, 425] width 10 height 10
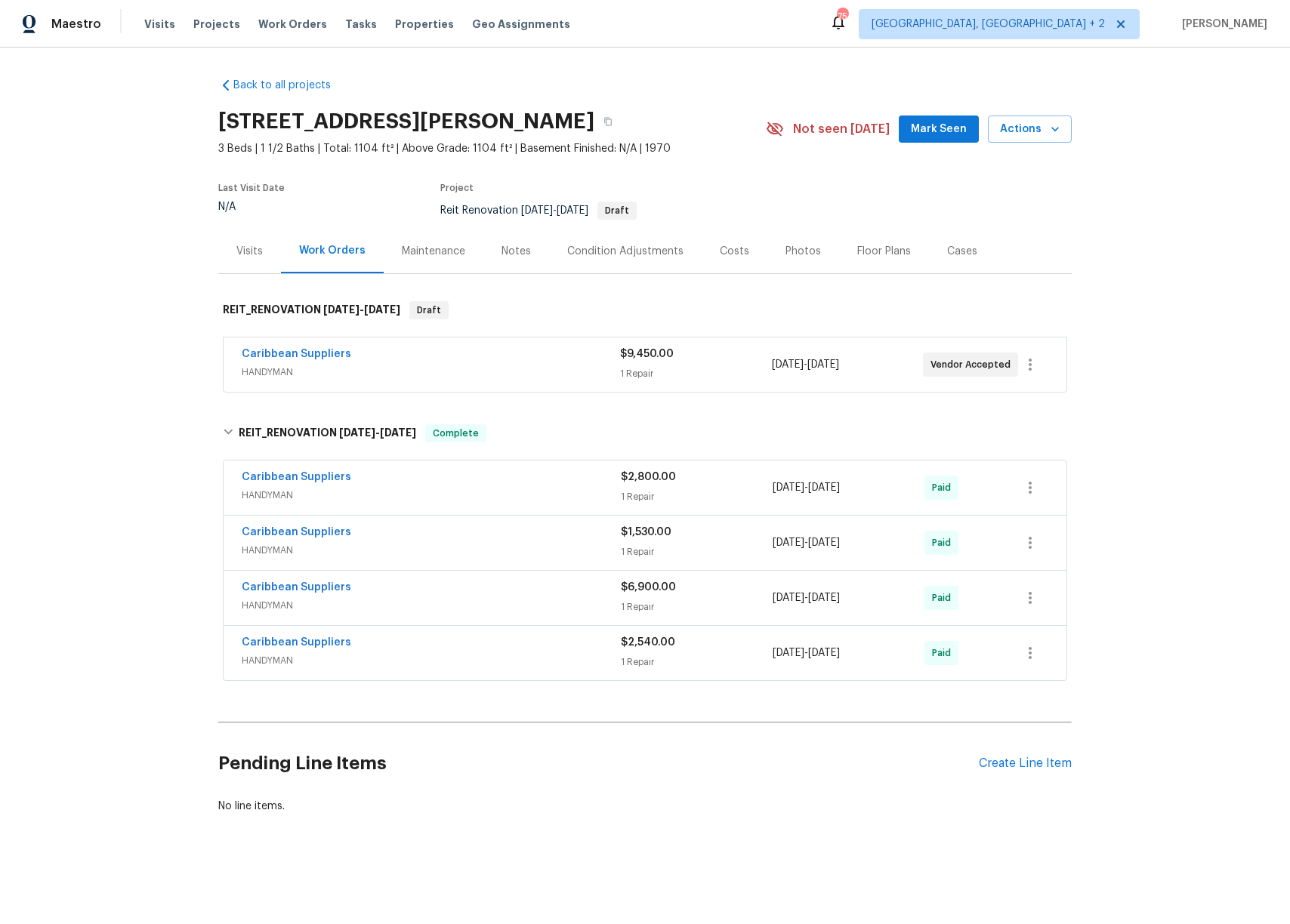
click at [83, 356] on div "Back to all projects [STREET_ADDRESS][PERSON_NAME] 3 Beds | 1 1/2 Baths | Total…" at bounding box center [645, 482] width 1290 height 869
click at [285, 353] on link "Caribbean Suppliers" at bounding box center [296, 353] width 110 height 10
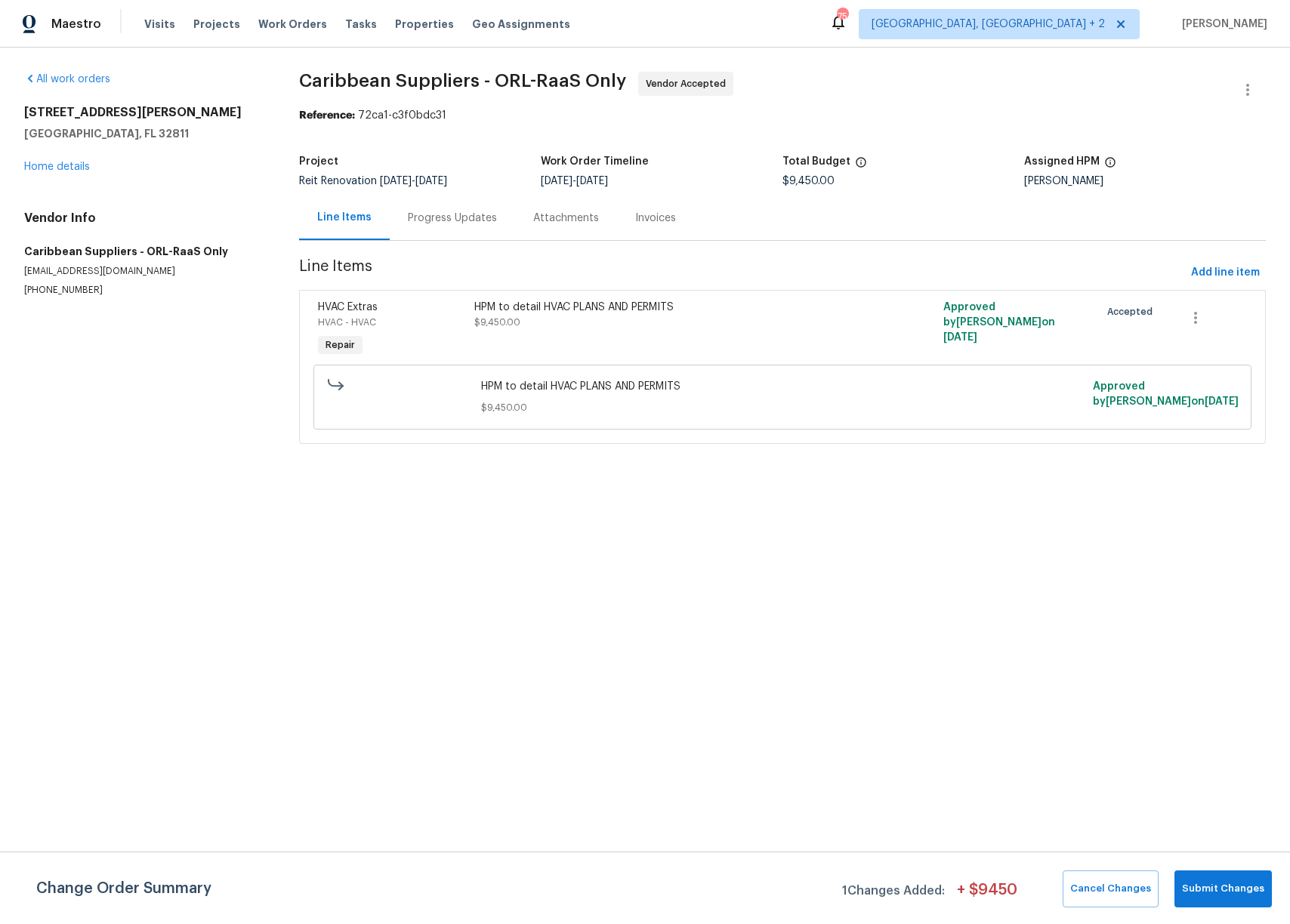
click at [673, 217] on div "Invoices" at bounding box center [656, 217] width 77 height 44
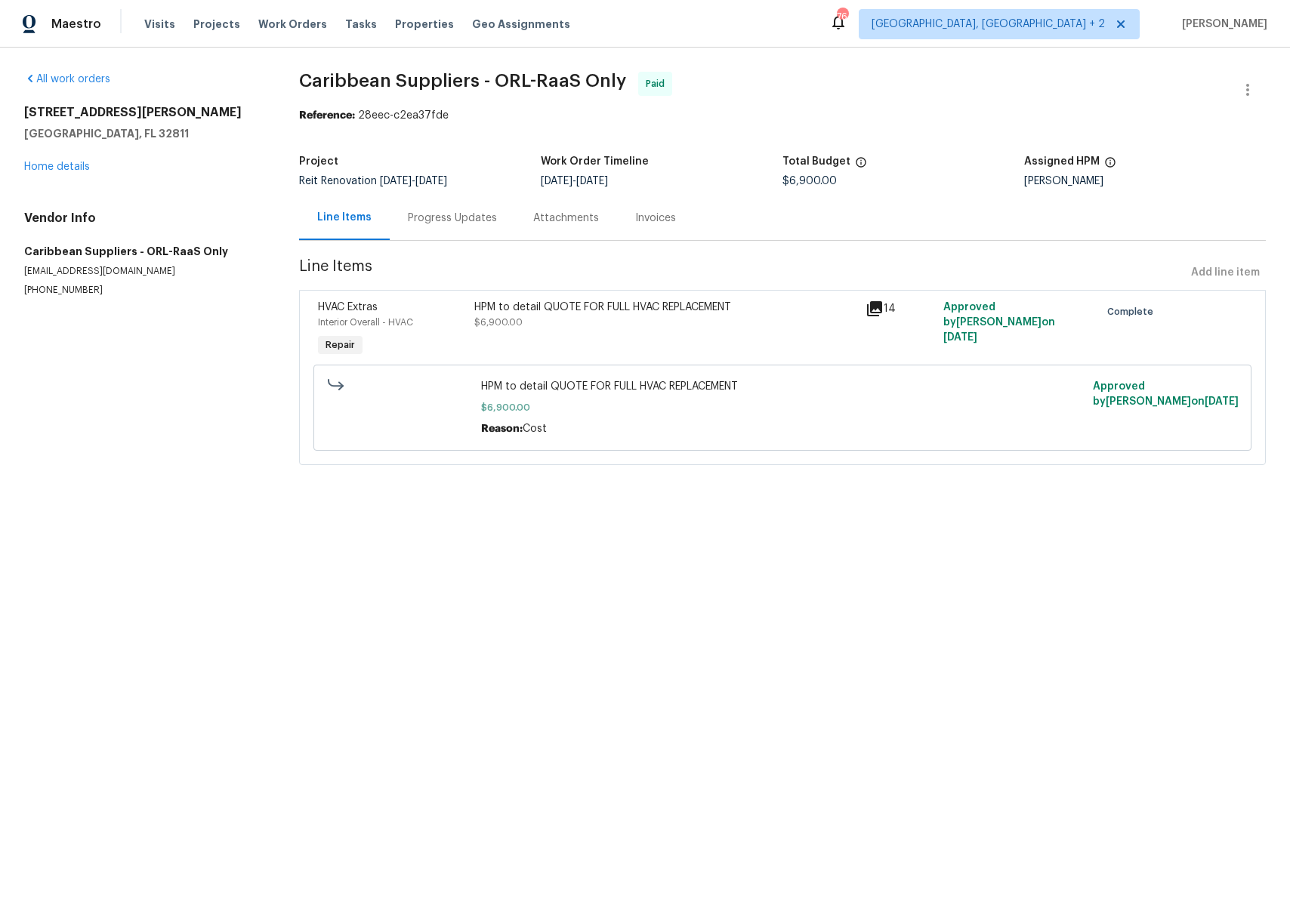
click at [503, 507] on html "Maestro Visits Projects Work Orders Tasks Properties Geo Assignments 76 Miami, …" at bounding box center [645, 253] width 1290 height 507
click at [65, 75] on link "All work orders" at bounding box center [66, 78] width 86 height 10
click at [635, 220] on div "Invoices" at bounding box center [656, 218] width 41 height 15
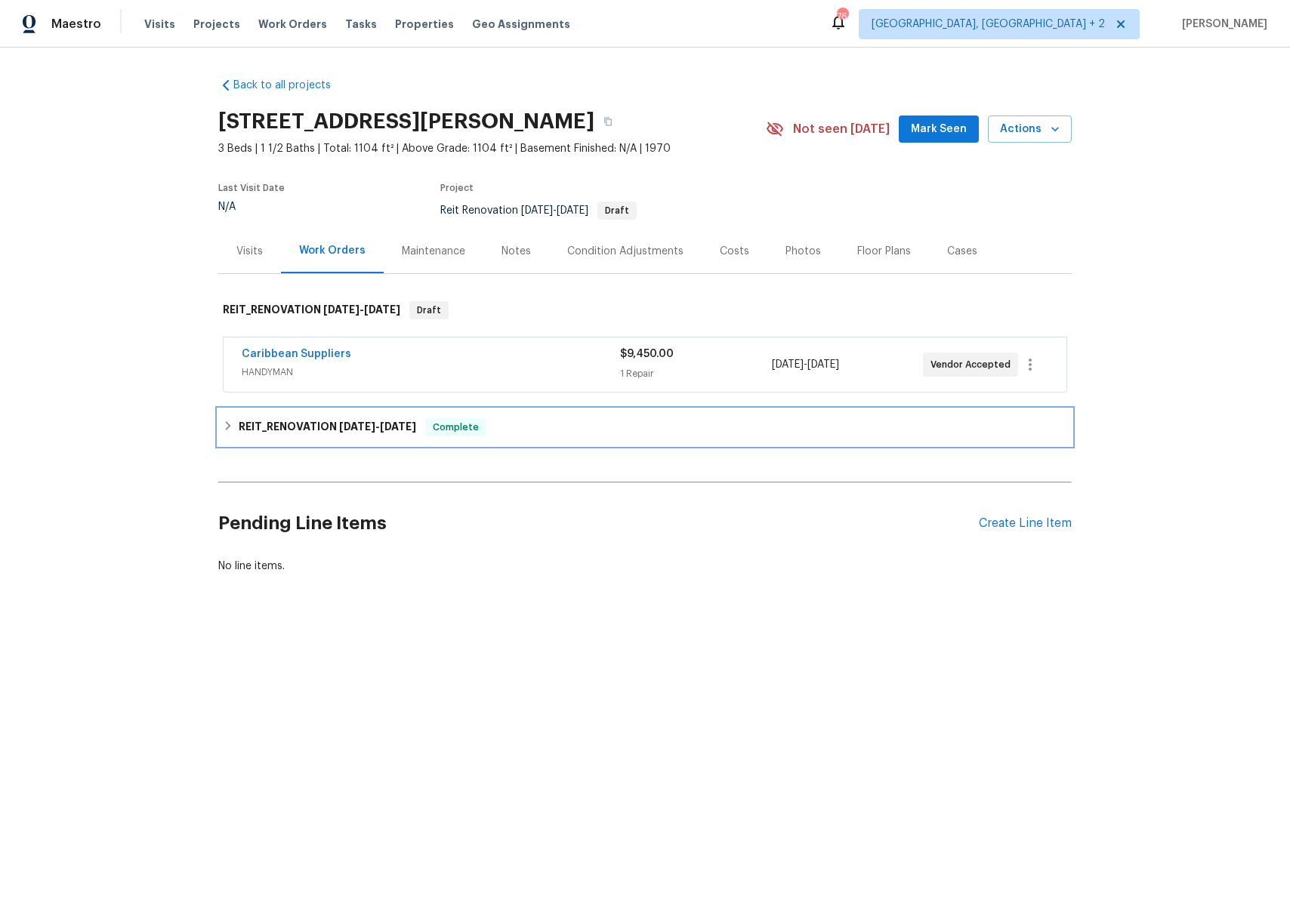
click at [284, 427] on h6 "REIT_RENOVATION [DATE] - [DATE]" at bounding box center [327, 427] width 178 height 18
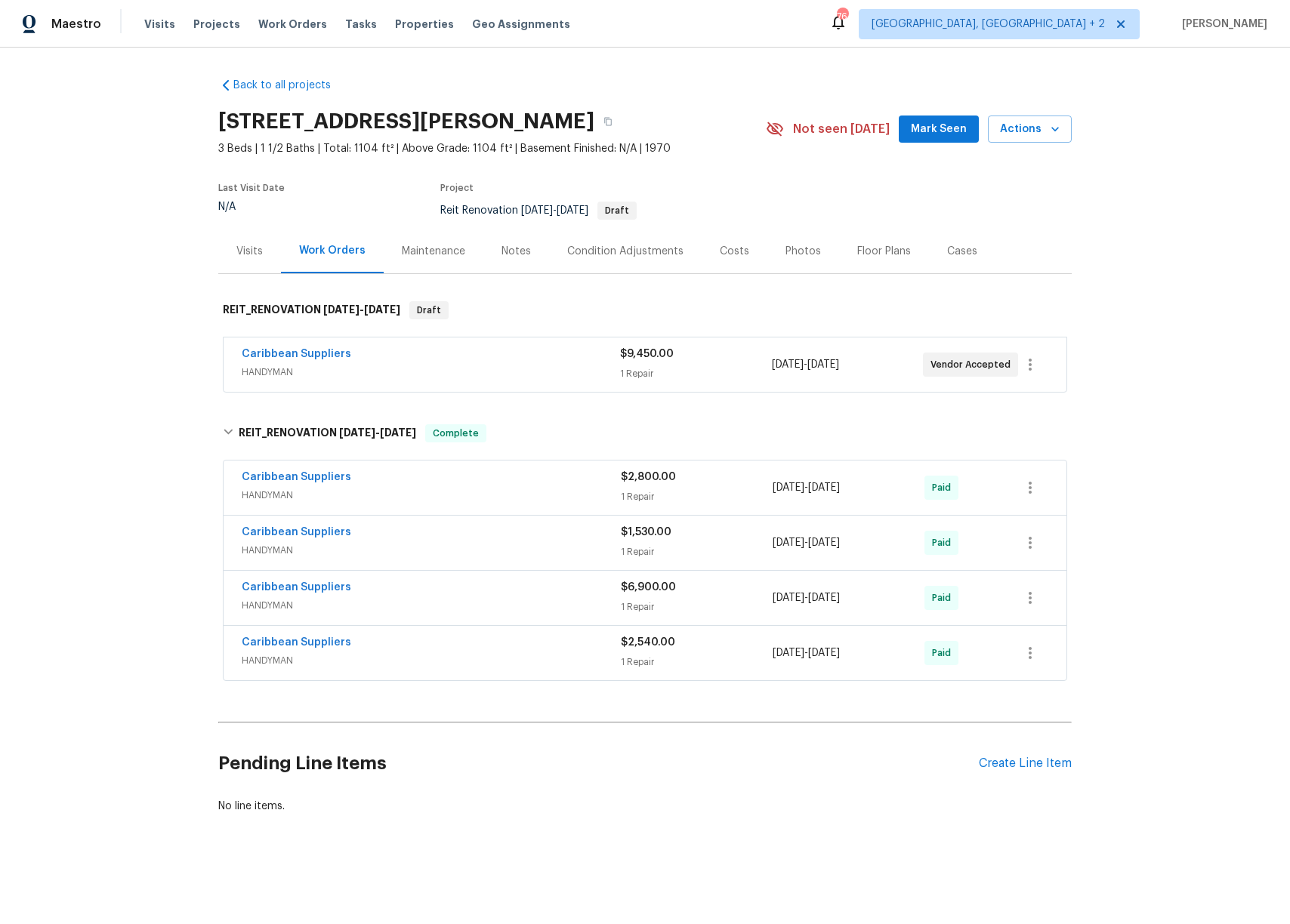
click at [1211, 373] on div "Back to all projects [STREET_ADDRESS][PERSON_NAME] 3 Beds | 1 1/2 Baths | Total…" at bounding box center [645, 482] width 1290 height 869
click at [1029, 593] on icon "button" at bounding box center [1029, 597] width 3 height 12
click at [1147, 425] on div at bounding box center [645, 462] width 1290 height 924
click at [1034, 591] on button "button" at bounding box center [1029, 597] width 36 height 36
click at [1034, 596] on li "Edit" at bounding box center [1087, 597] width 163 height 25
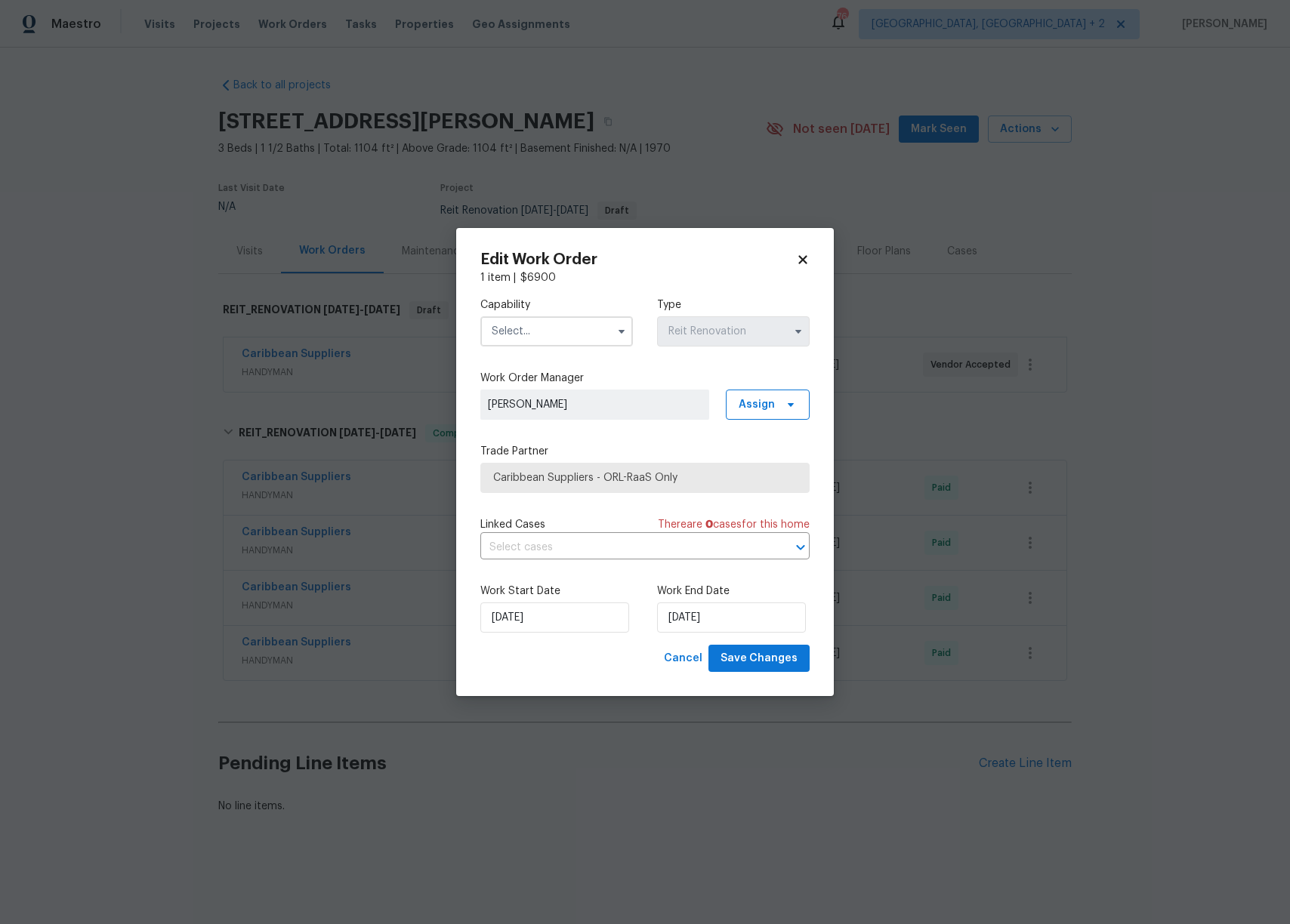
click at [802, 259] on icon at bounding box center [802, 259] width 8 height 8
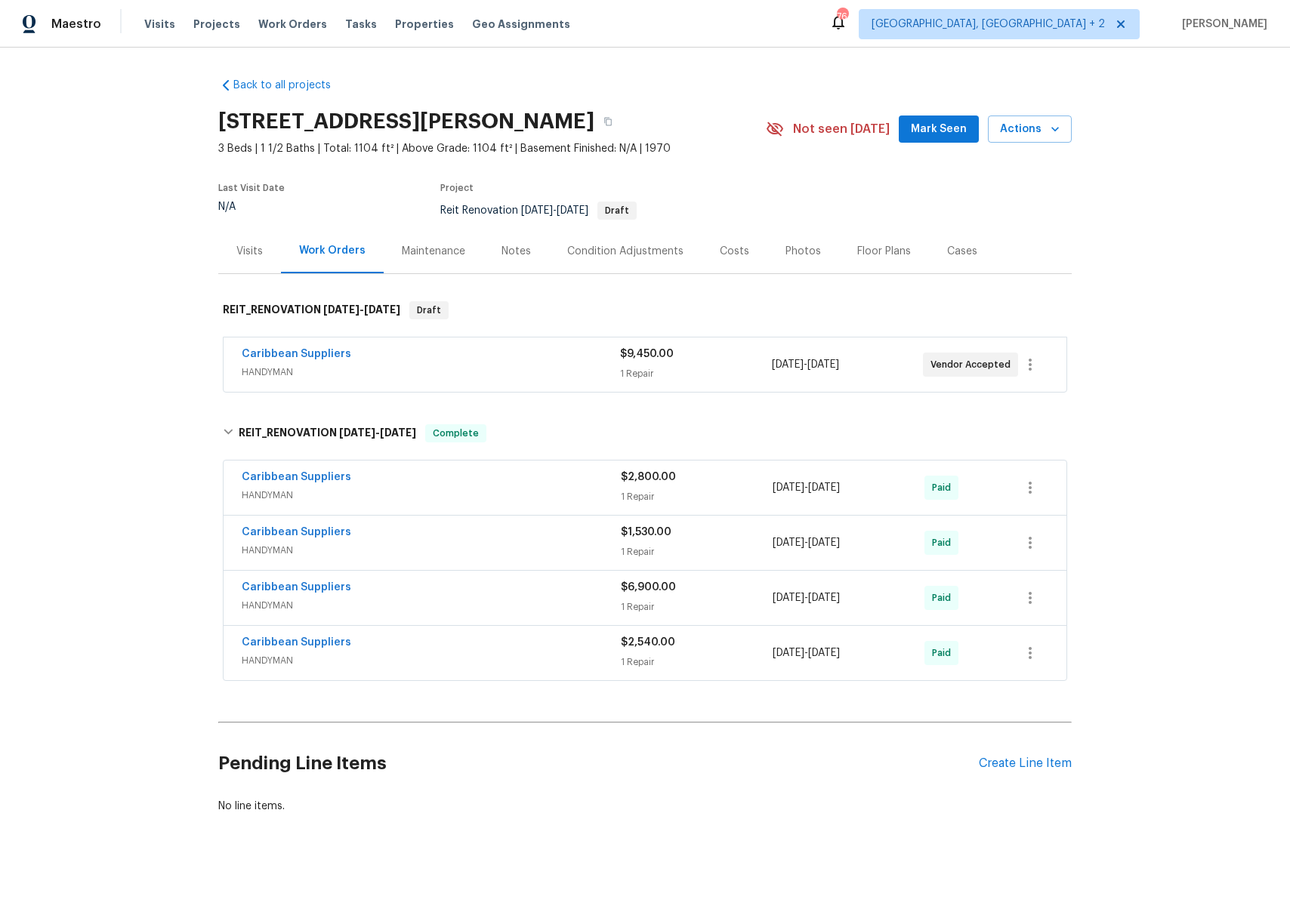
click at [487, 591] on div "Caribbean Suppliers" at bounding box center [431, 589] width 379 height 18
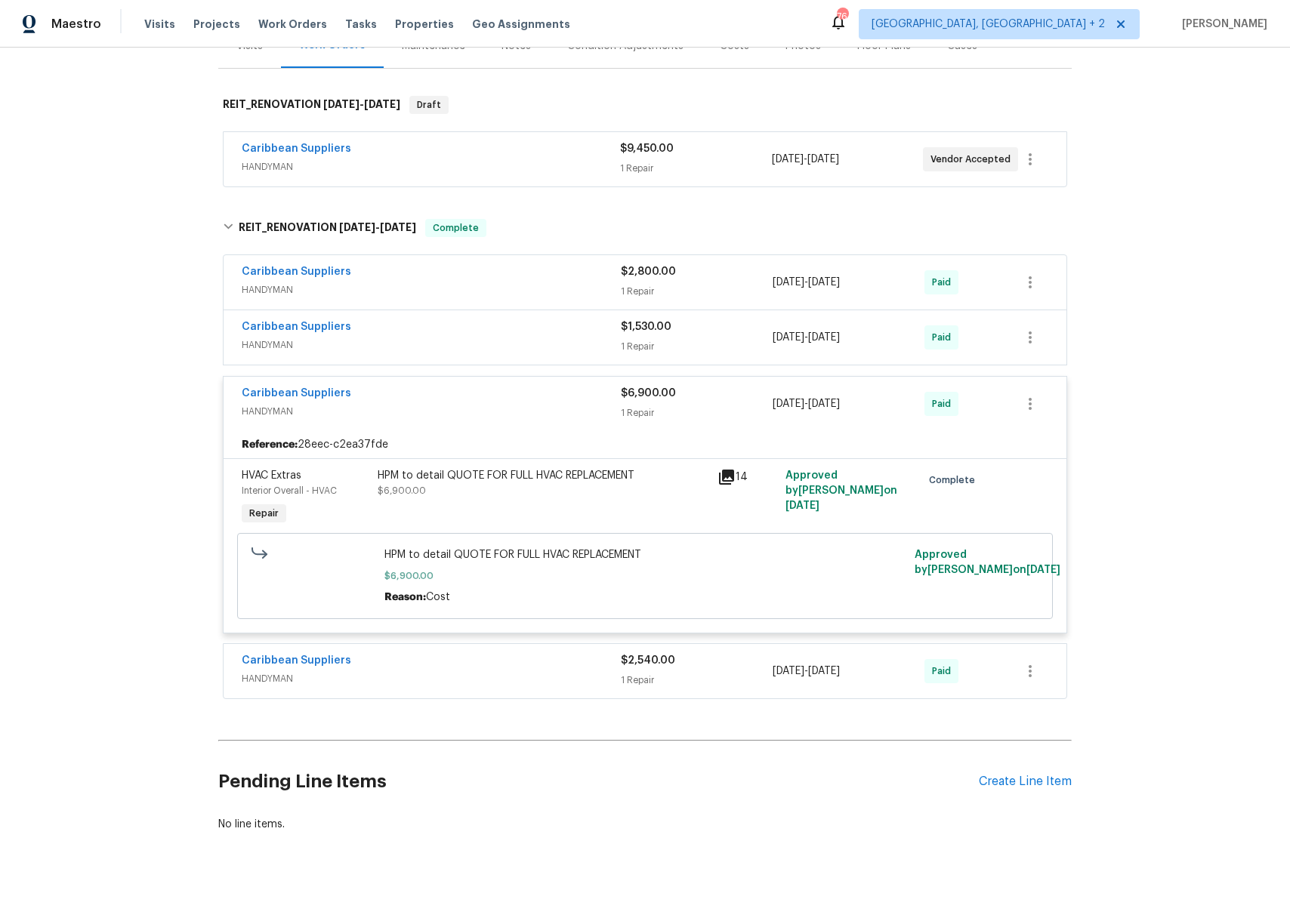
scroll to position [228, 0]
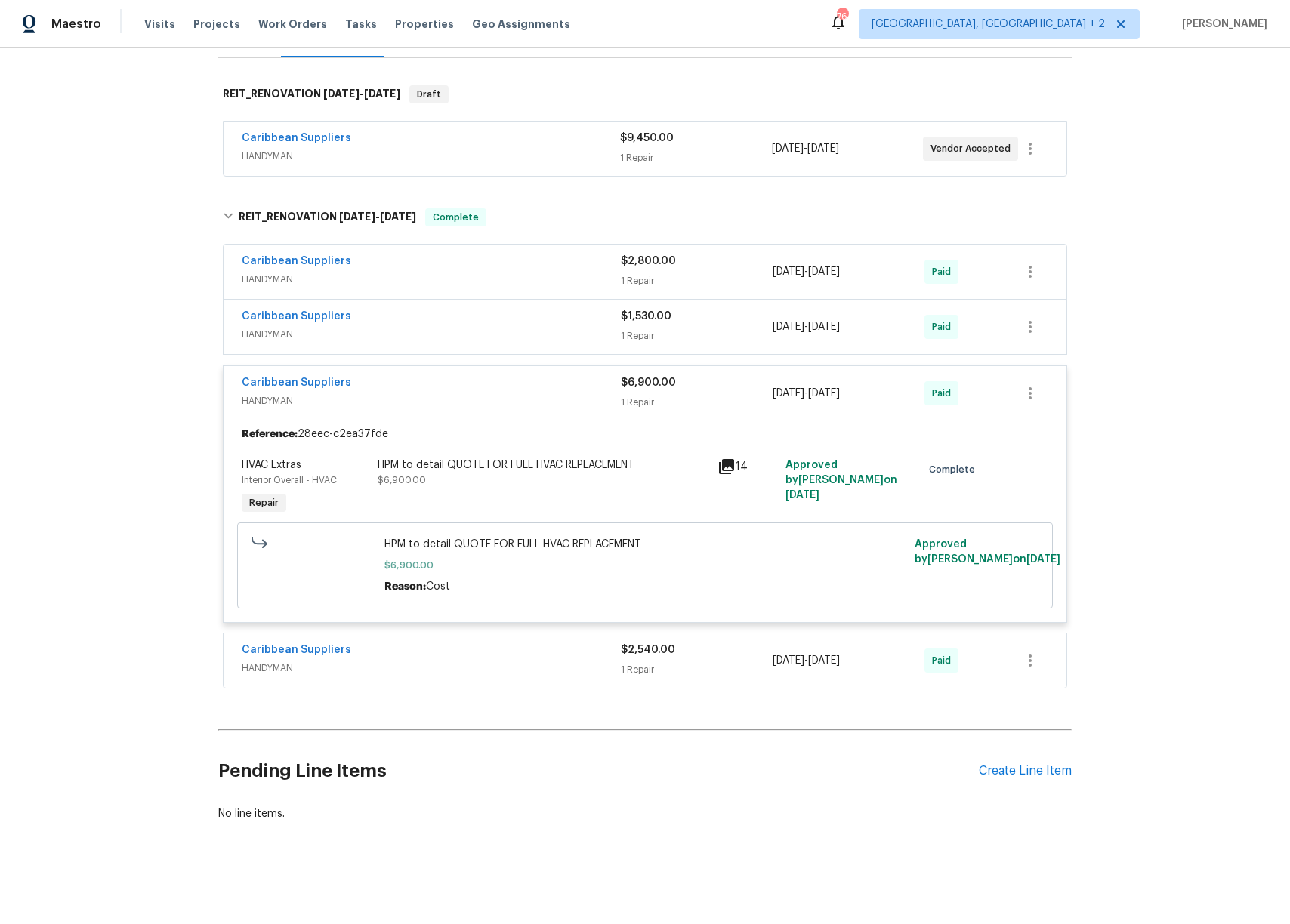
click at [1119, 385] on div "Back to all projects [STREET_ADDRESS][PERSON_NAME] 3 Beds | 1 1/2 Baths | Total…" at bounding box center [645, 486] width 1290 height 876
click at [1128, 282] on div "Back to all projects [STREET_ADDRESS][PERSON_NAME] 3 Beds | 1 1/2 Baths | Total…" at bounding box center [645, 486] width 1290 height 876
click at [296, 453] on div "HVAC Extras Interior Overall - HVAC Repair" at bounding box center [305, 487] width 136 height 69
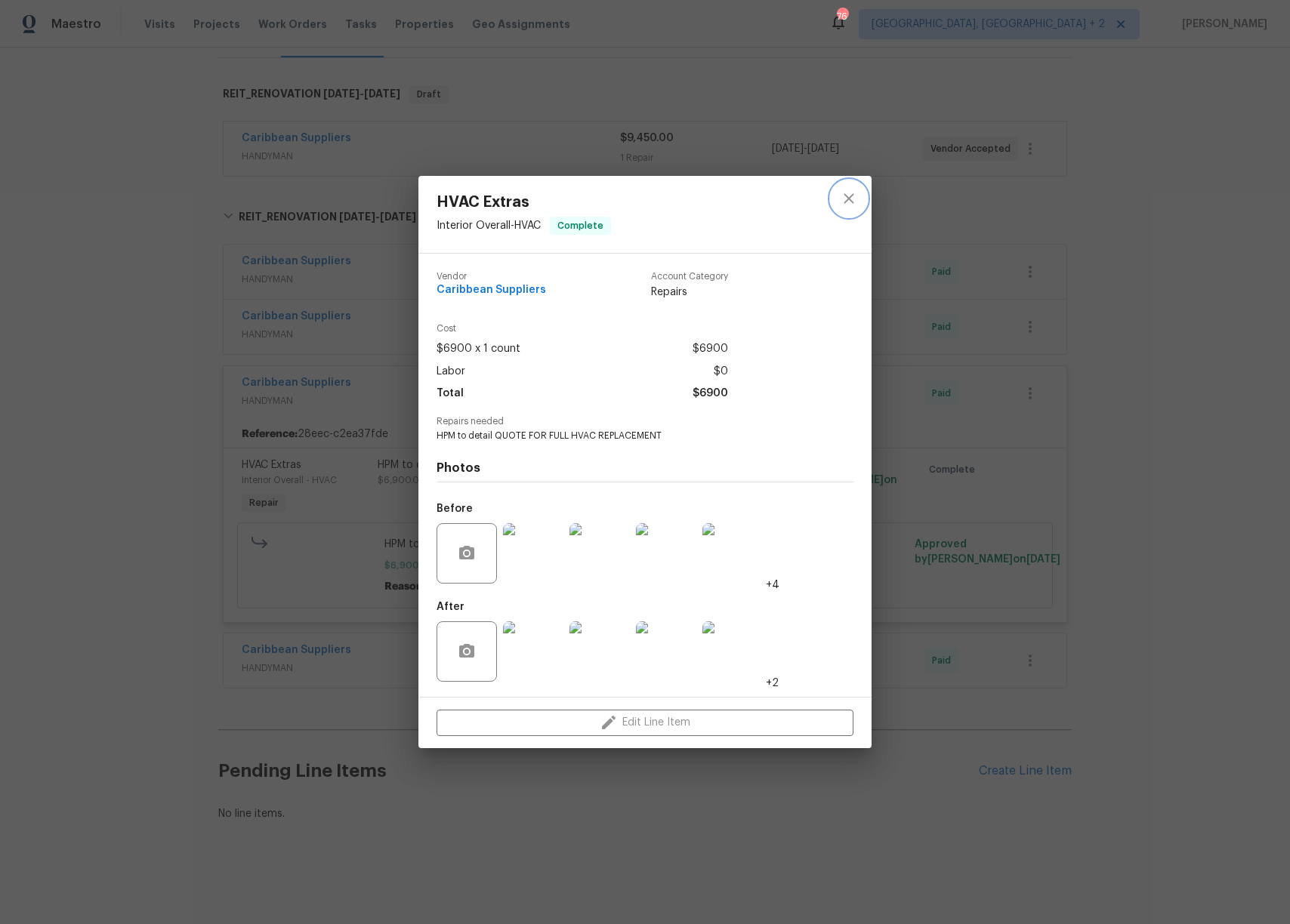
click at [846, 195] on icon "close" at bounding box center [849, 199] width 18 height 18
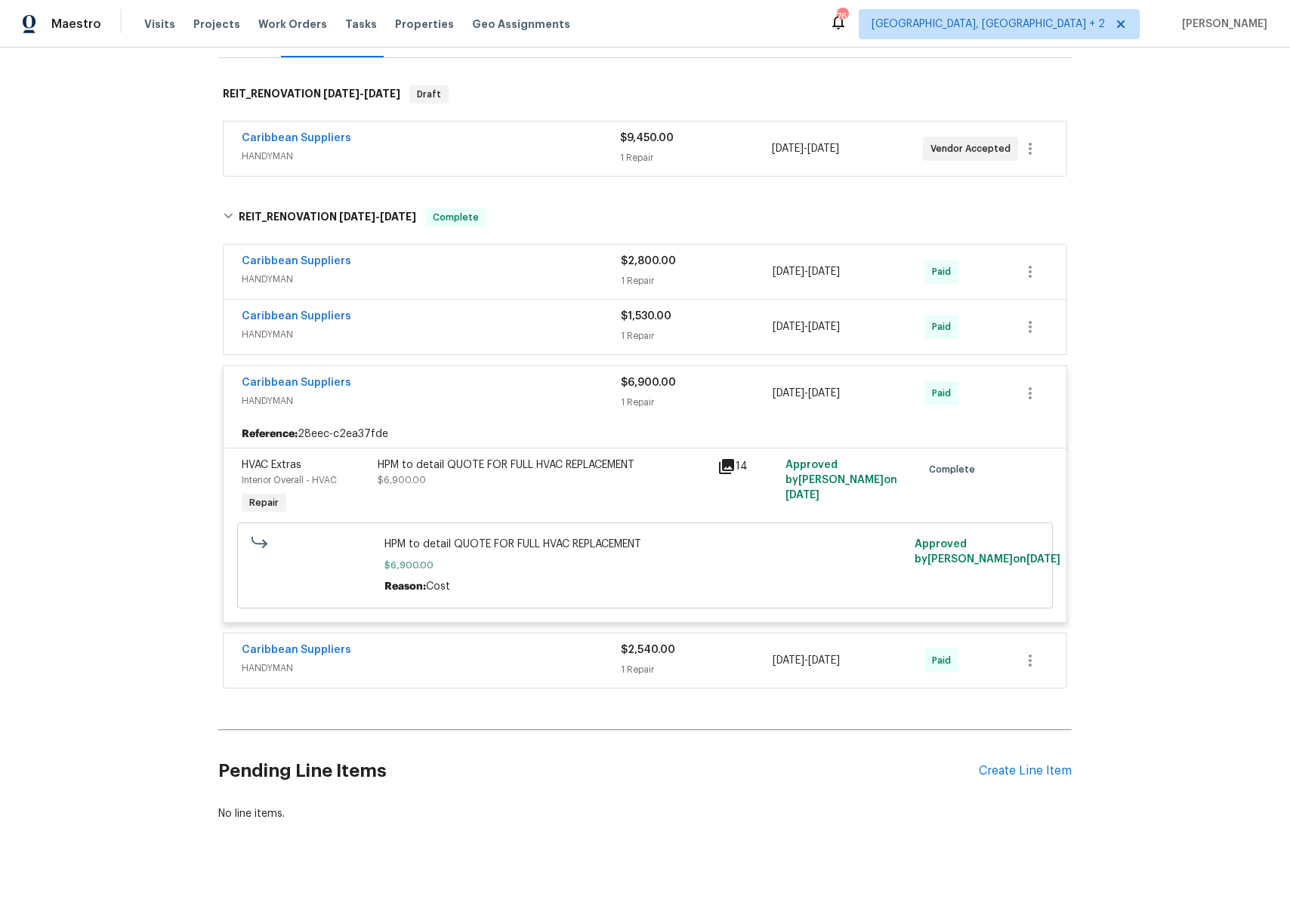
click at [1162, 328] on div "Back to all projects [STREET_ADDRESS][PERSON_NAME] 3 Beds | 1 1/2 Baths | Total…" at bounding box center [645, 486] width 1290 height 876
